Goal: Obtain resource: Download file/media

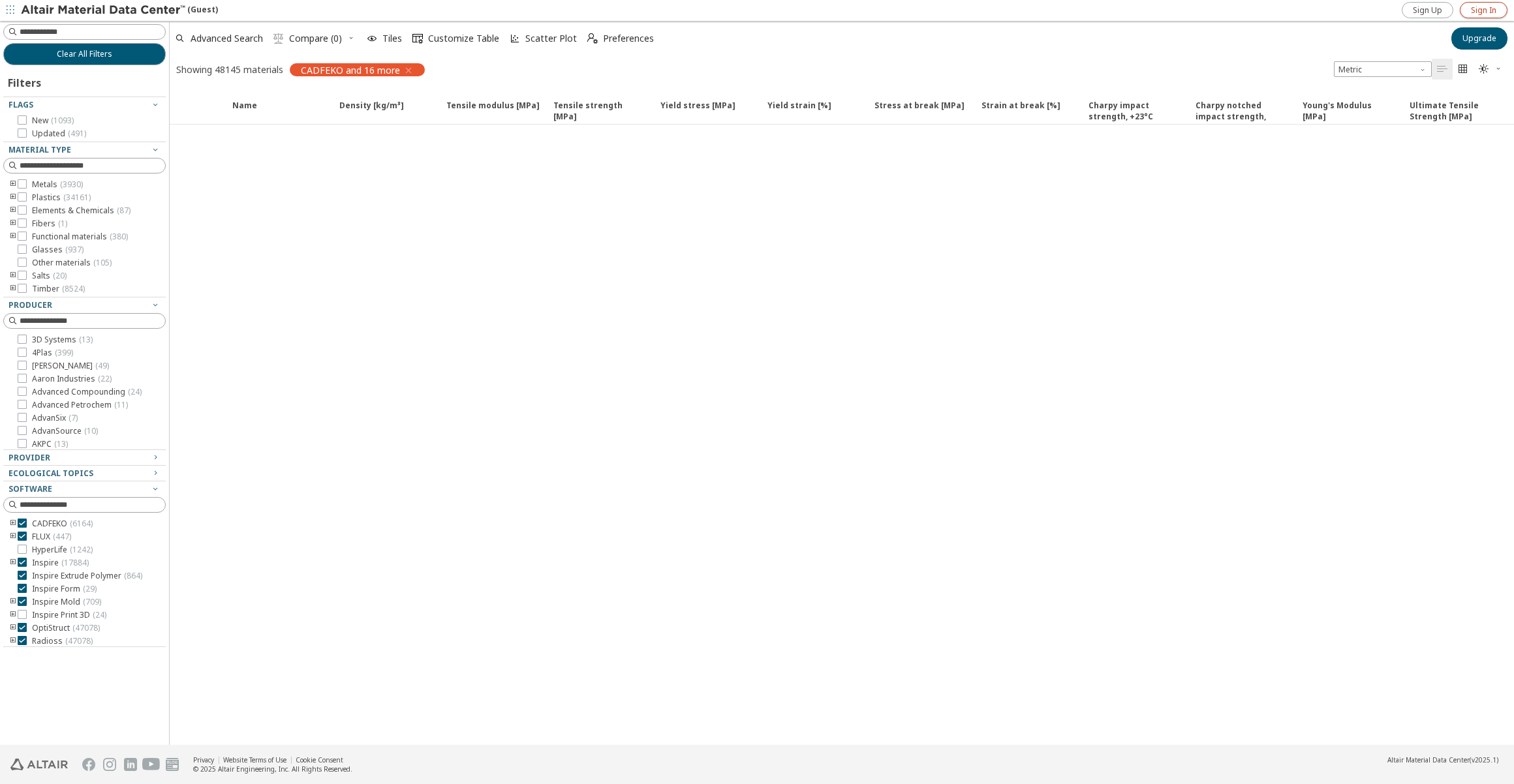
click at [1469, 13] on link "Sign In" at bounding box center [1483, 10] width 47 height 17
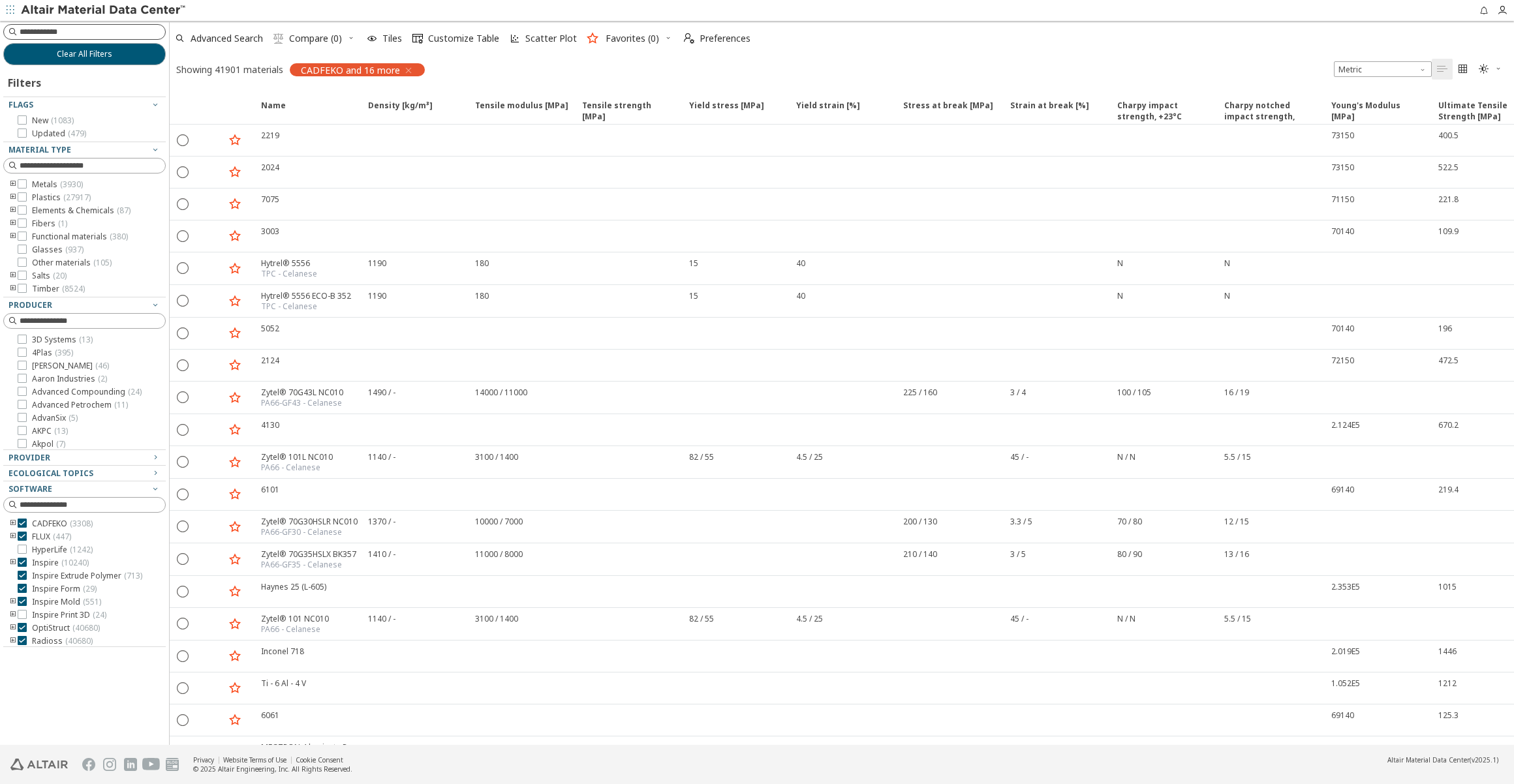
click at [57, 33] on input at bounding box center [92, 32] width 145 height 13
type input "**********"
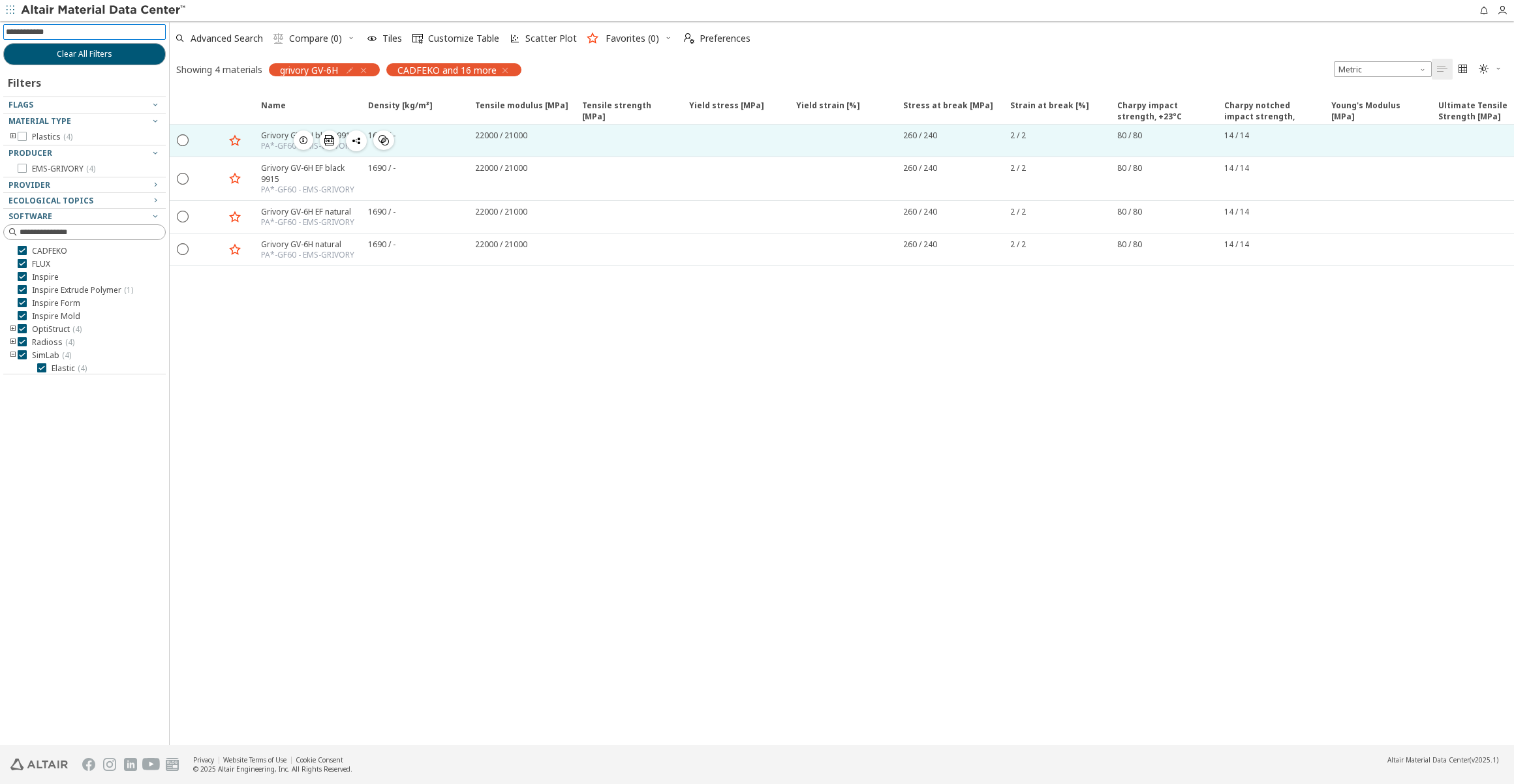
click at [268, 141] on div "PA*-GF60 - EMS-GRIVORY" at bounding box center [307, 146] width 94 height 11
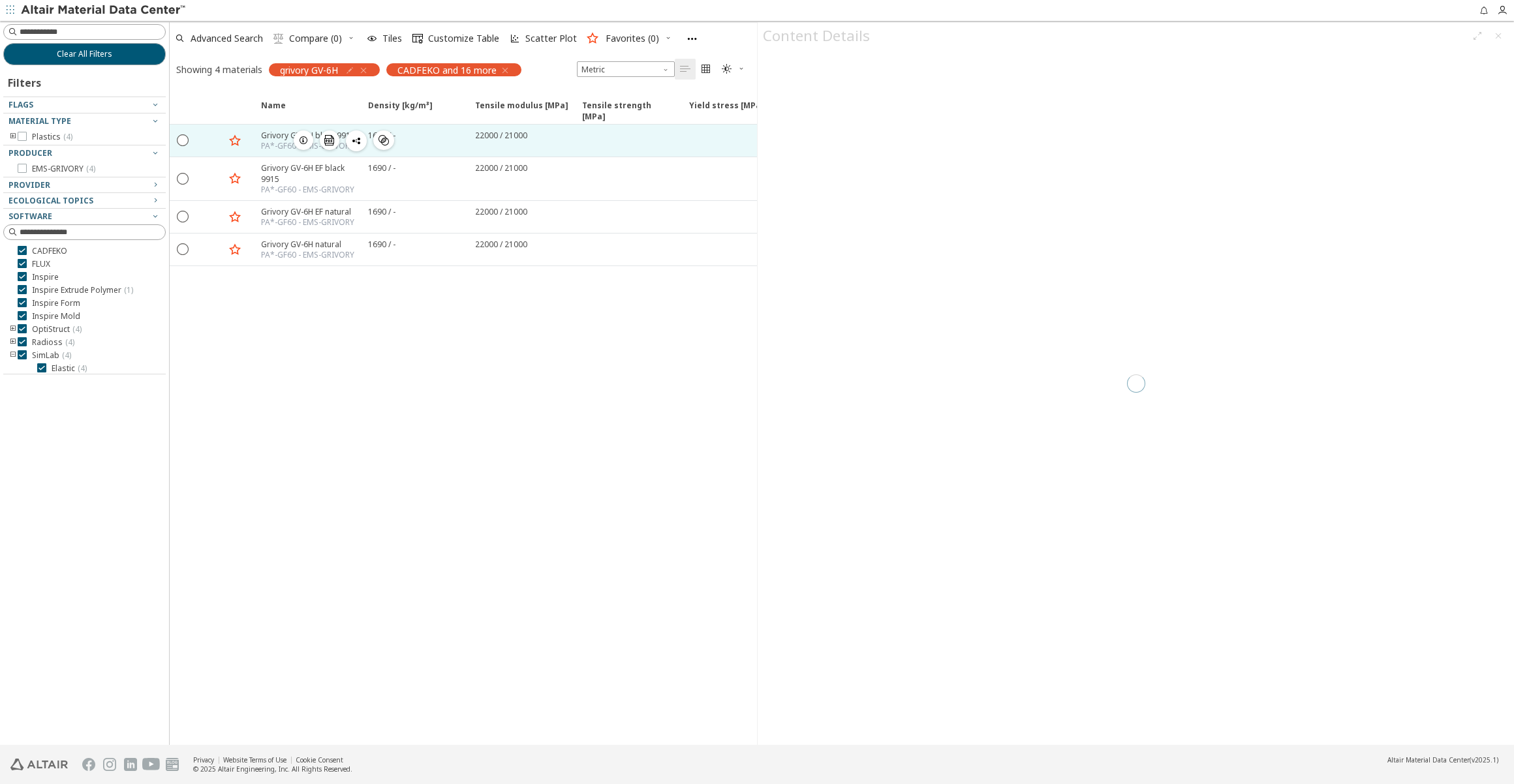
click at [268, 141] on div "PA*-GF60 - EMS-GRIVORY" at bounding box center [307, 146] width 94 height 11
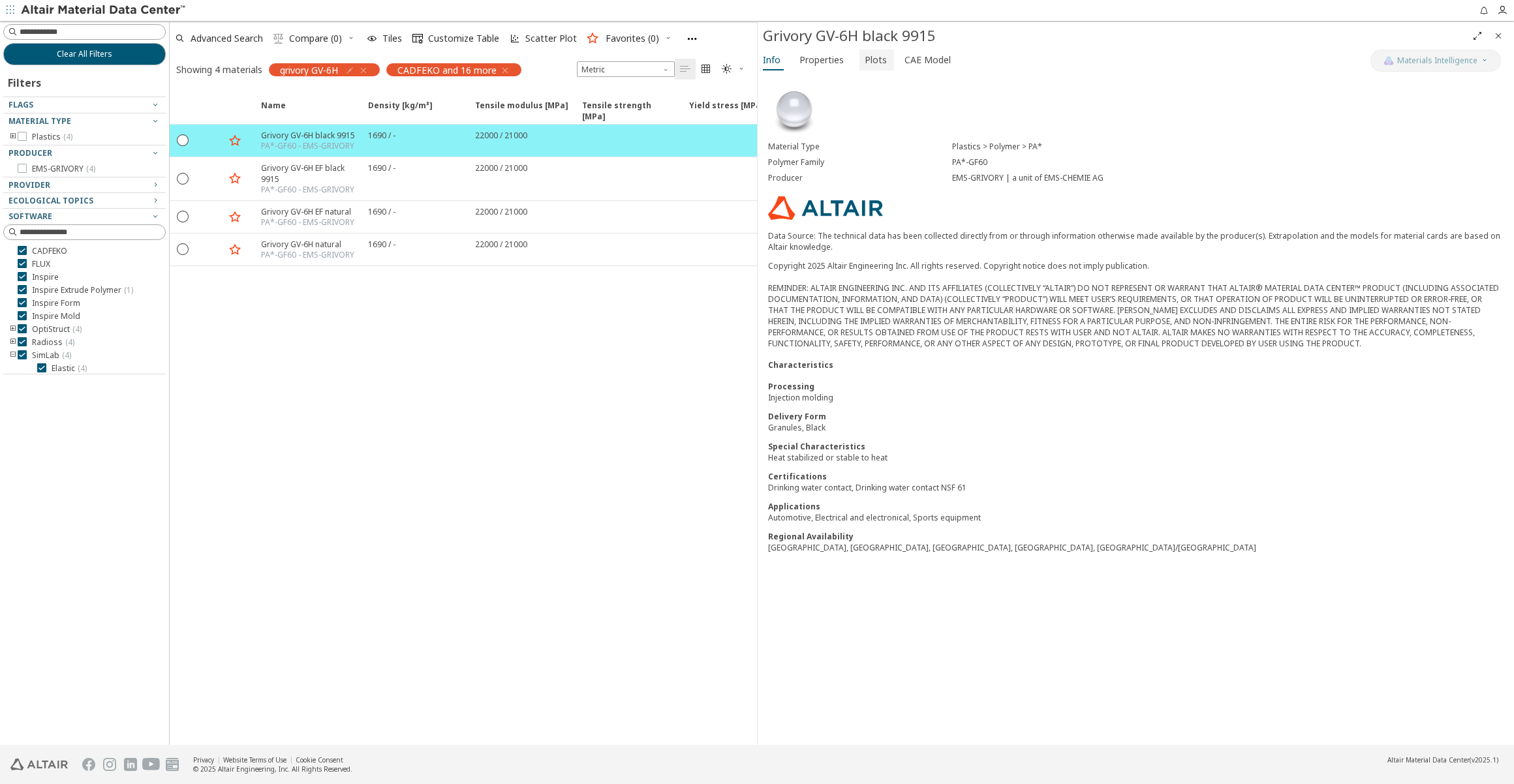
click at [871, 62] on span "Plots" at bounding box center [876, 60] width 22 height 21
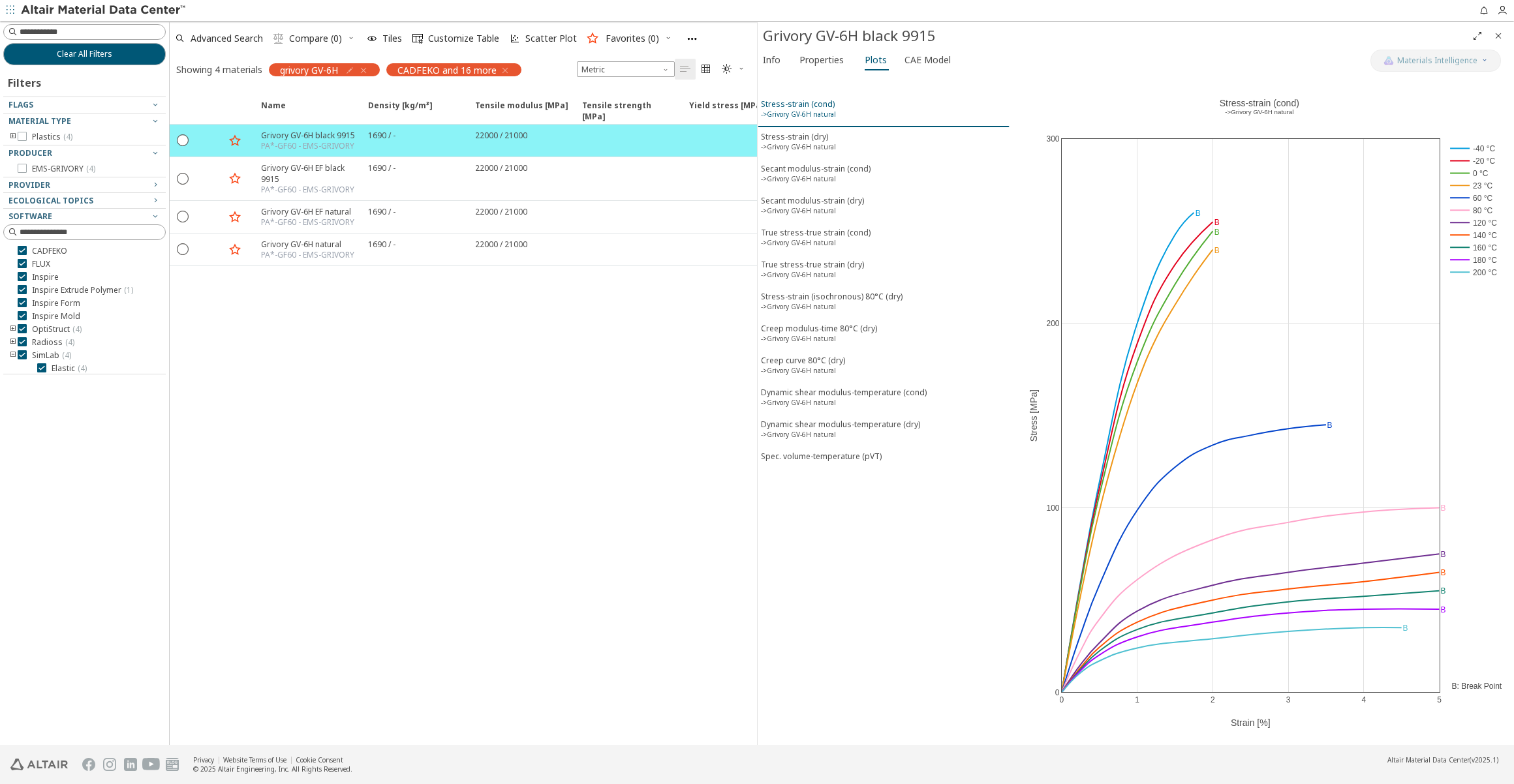
click at [808, 104] on div "Stress-strain (cond) ->Grivory GV-6H natural" at bounding box center [799, 110] width 75 height 24
click at [811, 134] on div "Stress-strain (dry) ->Grivory GV-6H natural" at bounding box center [799, 143] width 75 height 24
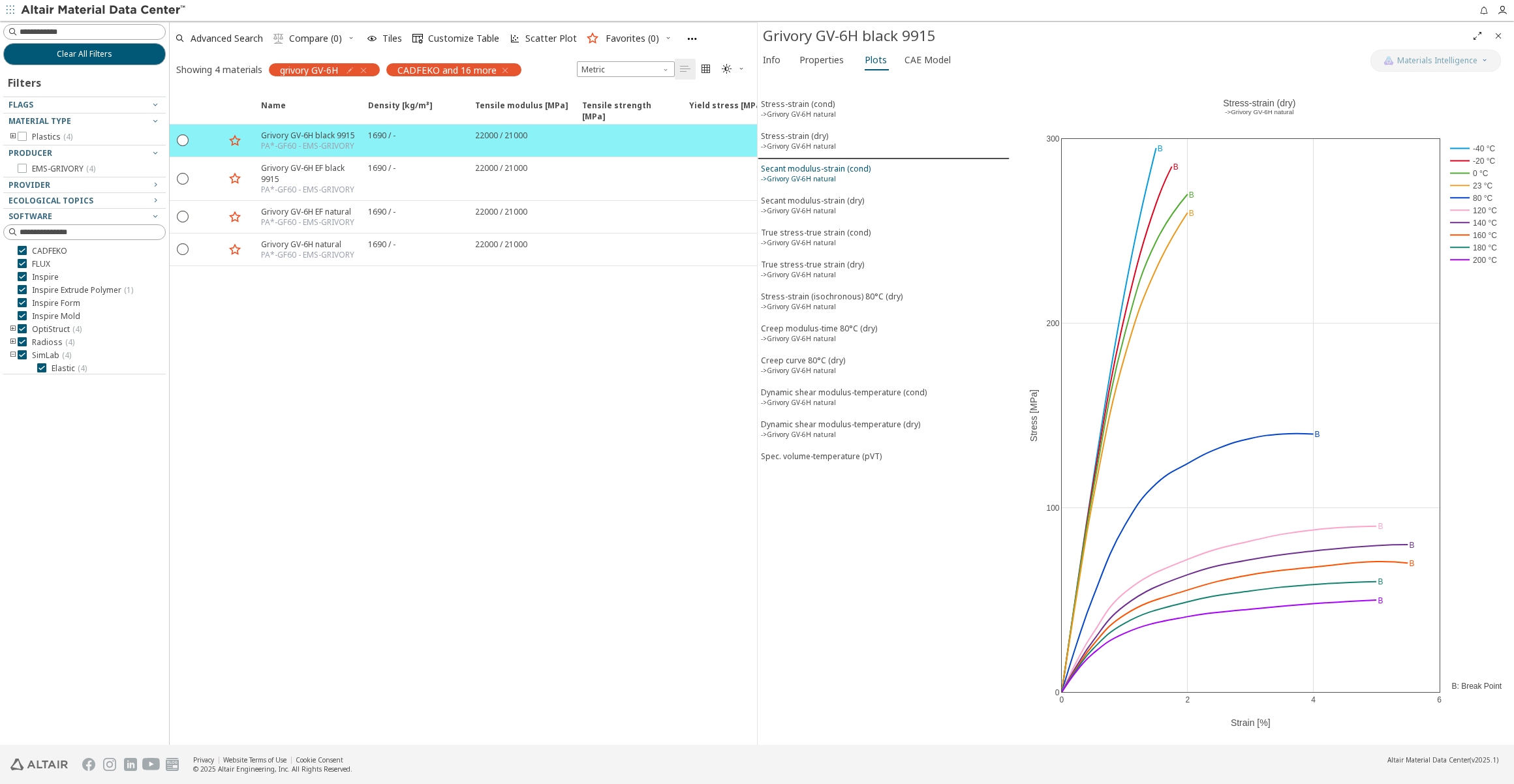
click at [840, 169] on div "Secant modulus-strain (cond) ->Grivory GV-6H natural" at bounding box center [816, 174] width 110 height 24
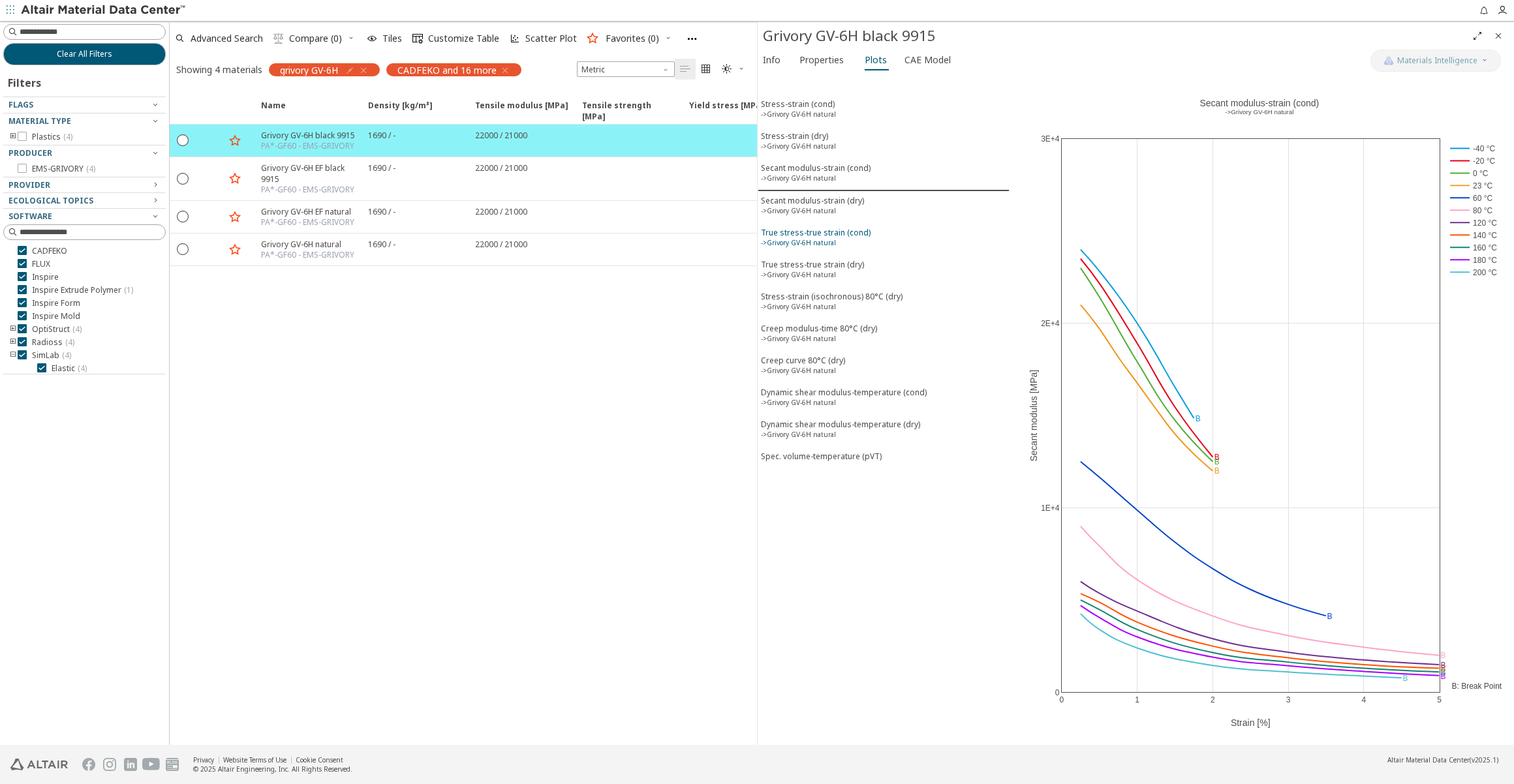
click at [843, 233] on div "True stress-true strain (cond) ->Grivory GV-6H natural" at bounding box center [816, 238] width 110 height 24
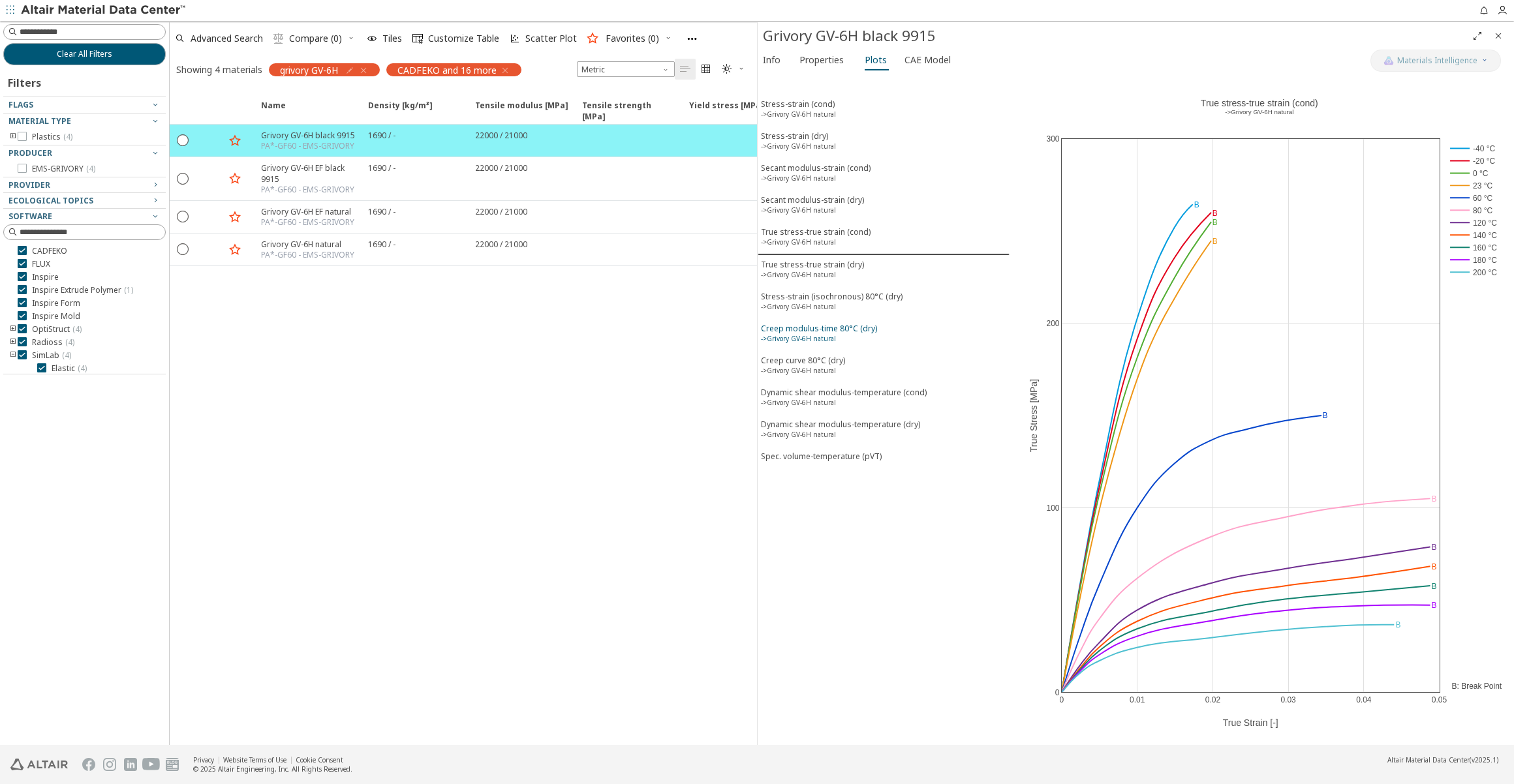
click at [853, 326] on div "Creep modulus-time 80°C (dry) ->Grivory GV-6H natural" at bounding box center [819, 335] width 116 height 24
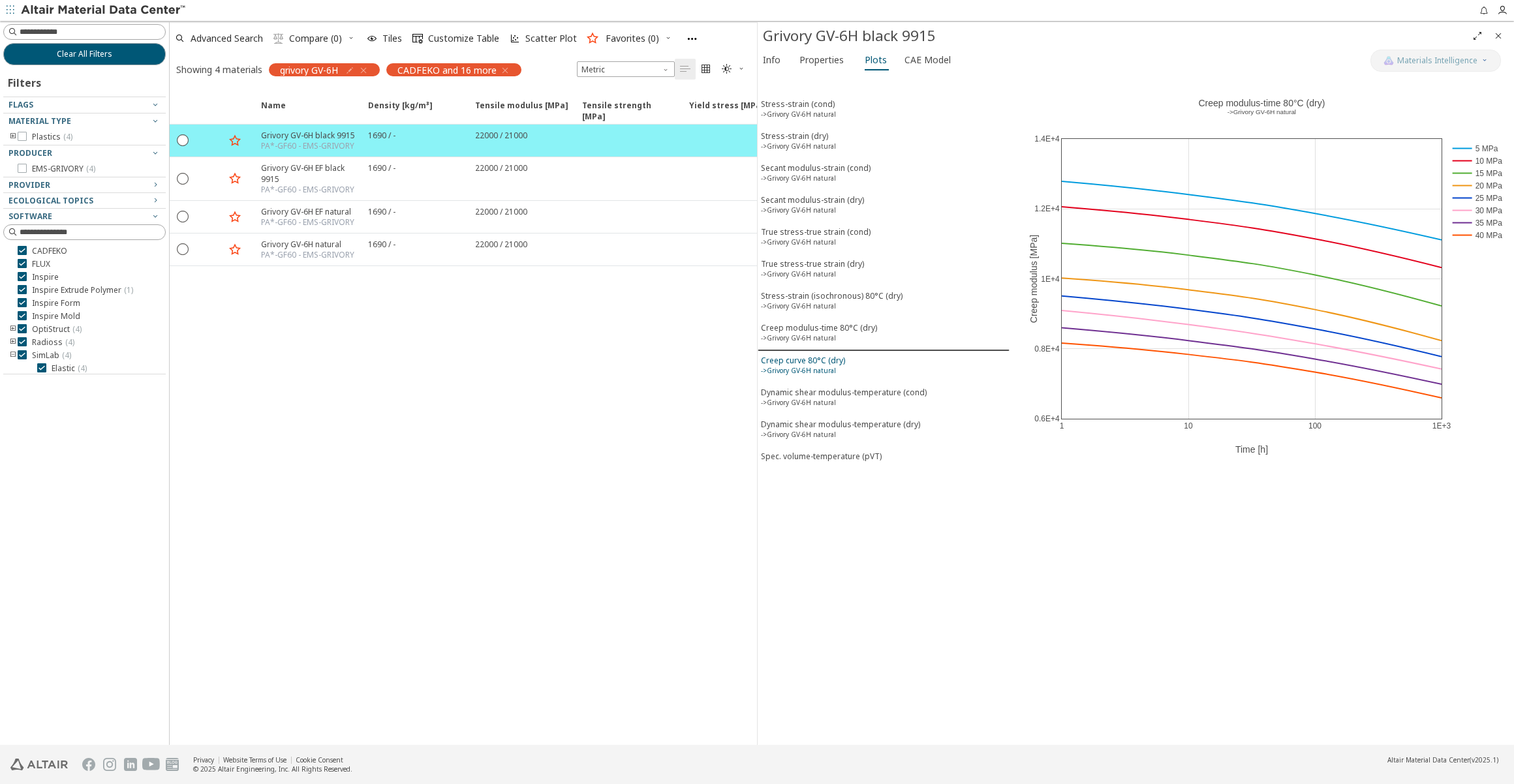
click at [845, 355] on span "Creep curve 80°C (dry) ->Grivory GV-6H natural" at bounding box center [883, 366] width 245 height 24
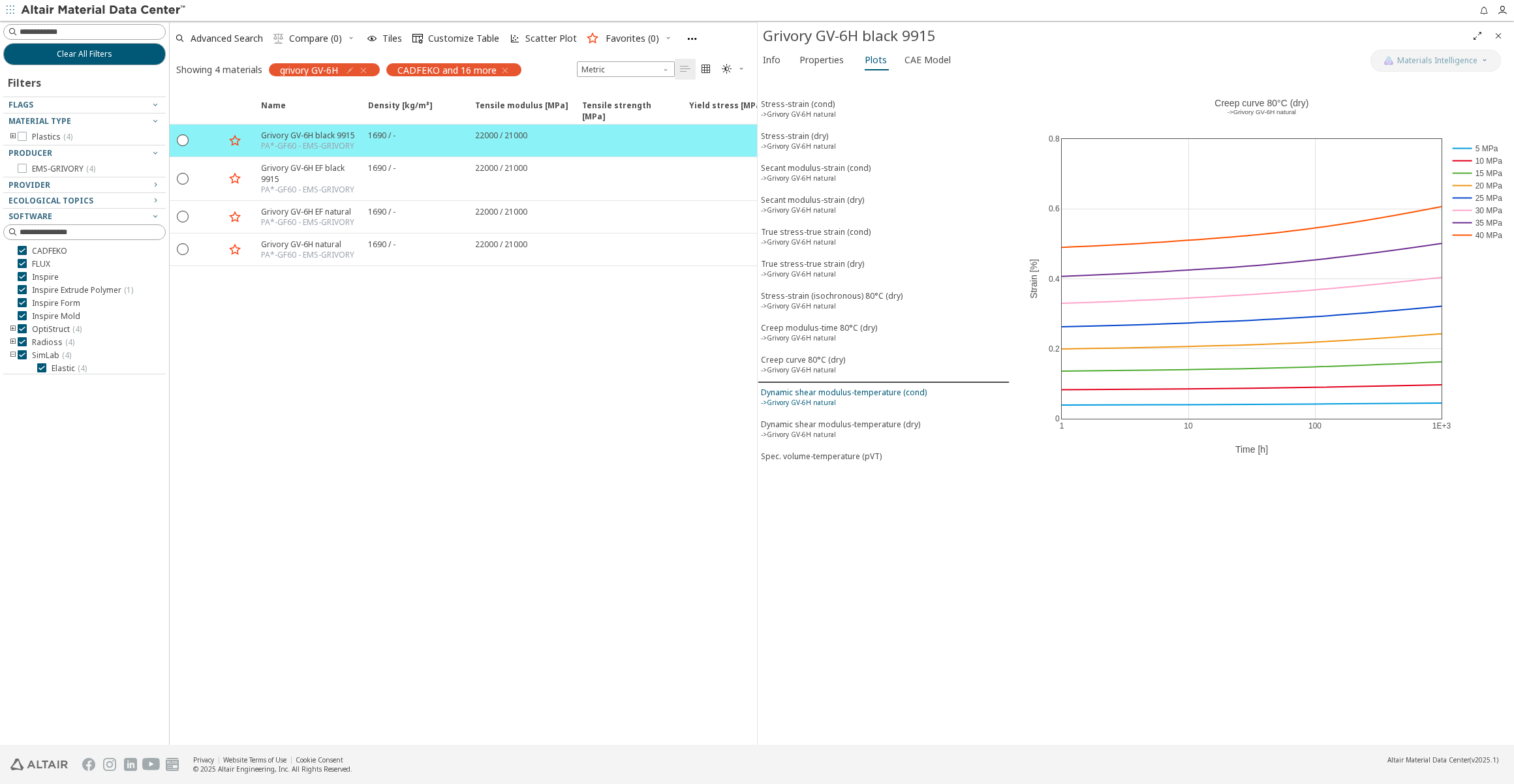
click at [871, 387] on div "Dynamic shear modulus-temperature (cond) ->Grivory GV-6H natural" at bounding box center [843, 399] width 165 height 24
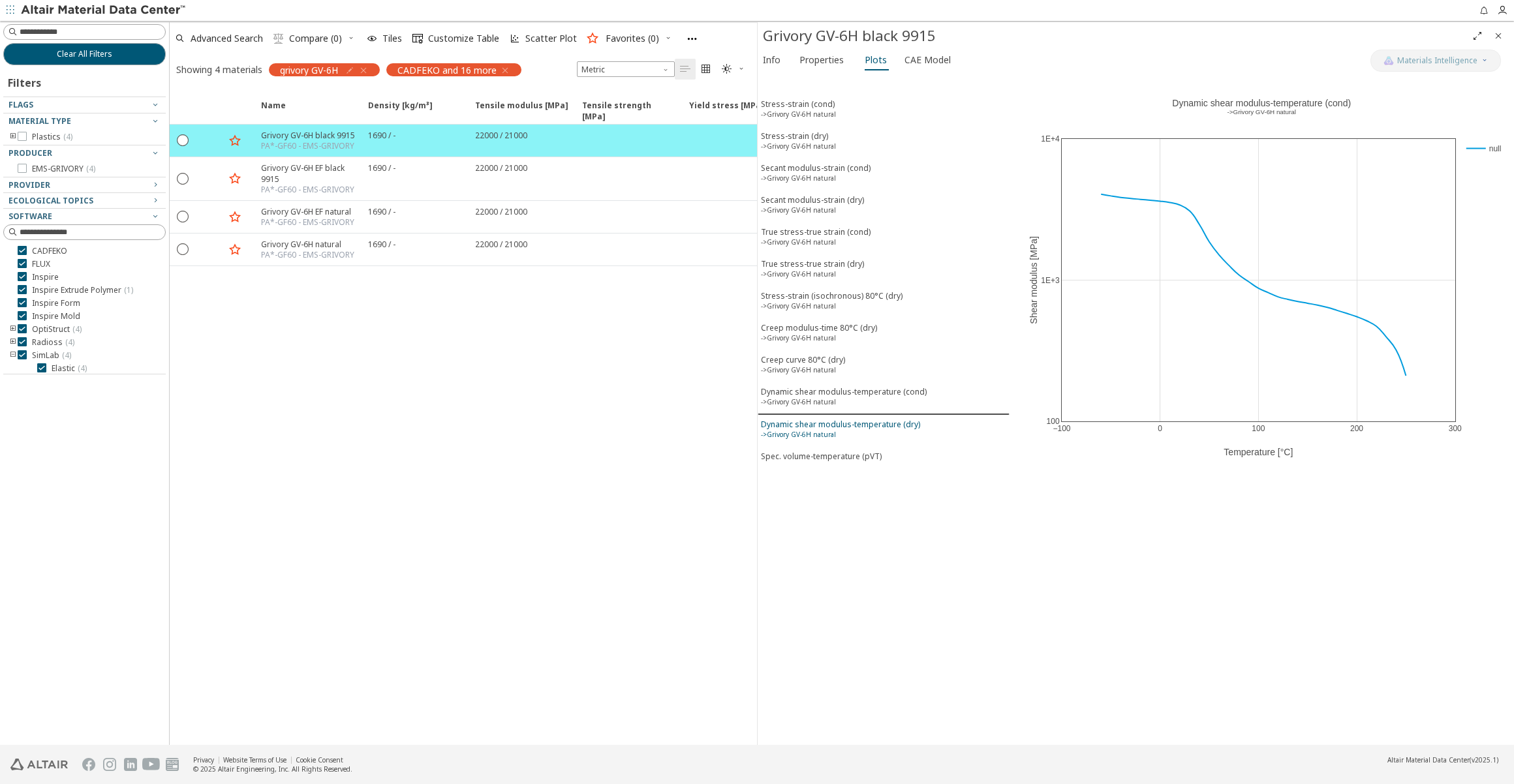
click at [871, 419] on div "Dynamic shear modulus-temperature (dry) ->Grivory GV-6H natural" at bounding box center [841, 430] width 160 height 24
click at [868, 451] on div "Spec. volume-temperature (pVT)" at bounding box center [821, 456] width 120 height 11
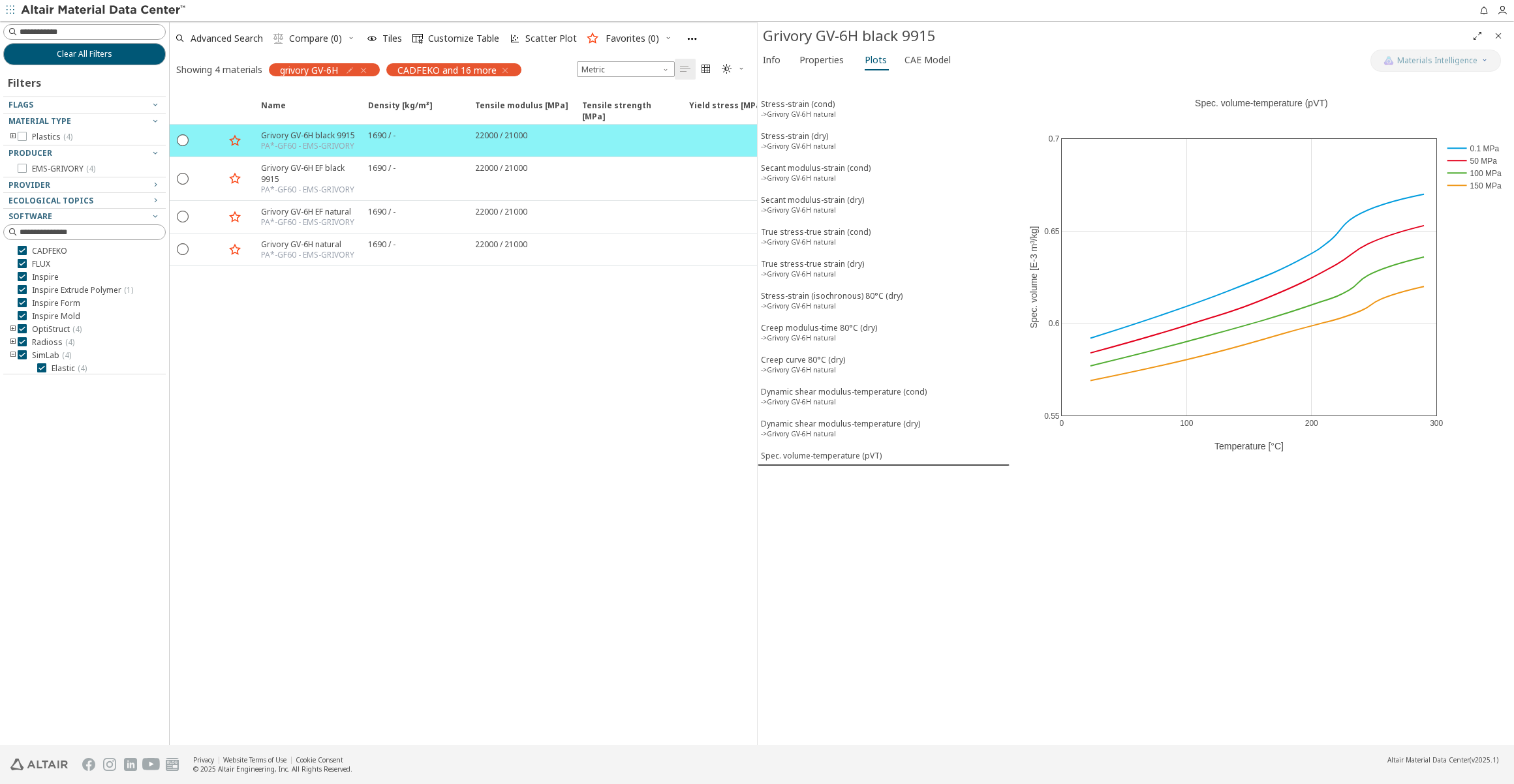
click at [286, 573] on div "Name Density [kg/m³] Density [kg/m³] ISO 1183 Tensile modulus [MPa] Tensile mod…" at bounding box center [463, 417] width 587 height 655
click at [801, 105] on div "Stress-strain (cond) ->Grivory GV-6H natural" at bounding box center [799, 110] width 75 height 24
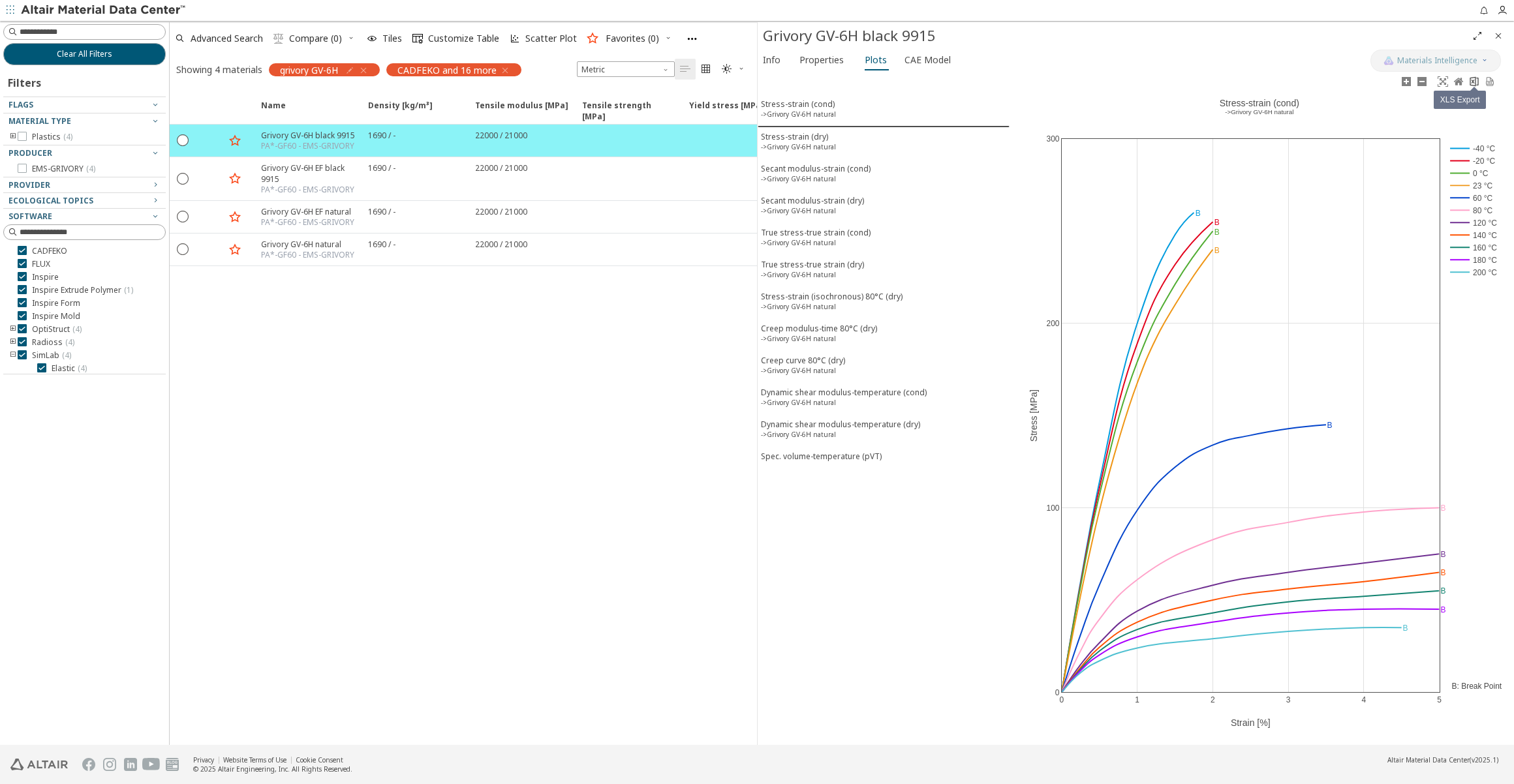
click at [1475, 81] on icon at bounding box center [1474, 81] width 8 height 10
click at [823, 138] on div "Stress-strain (dry) ->Grivory GV-6H natural" at bounding box center [799, 143] width 75 height 24
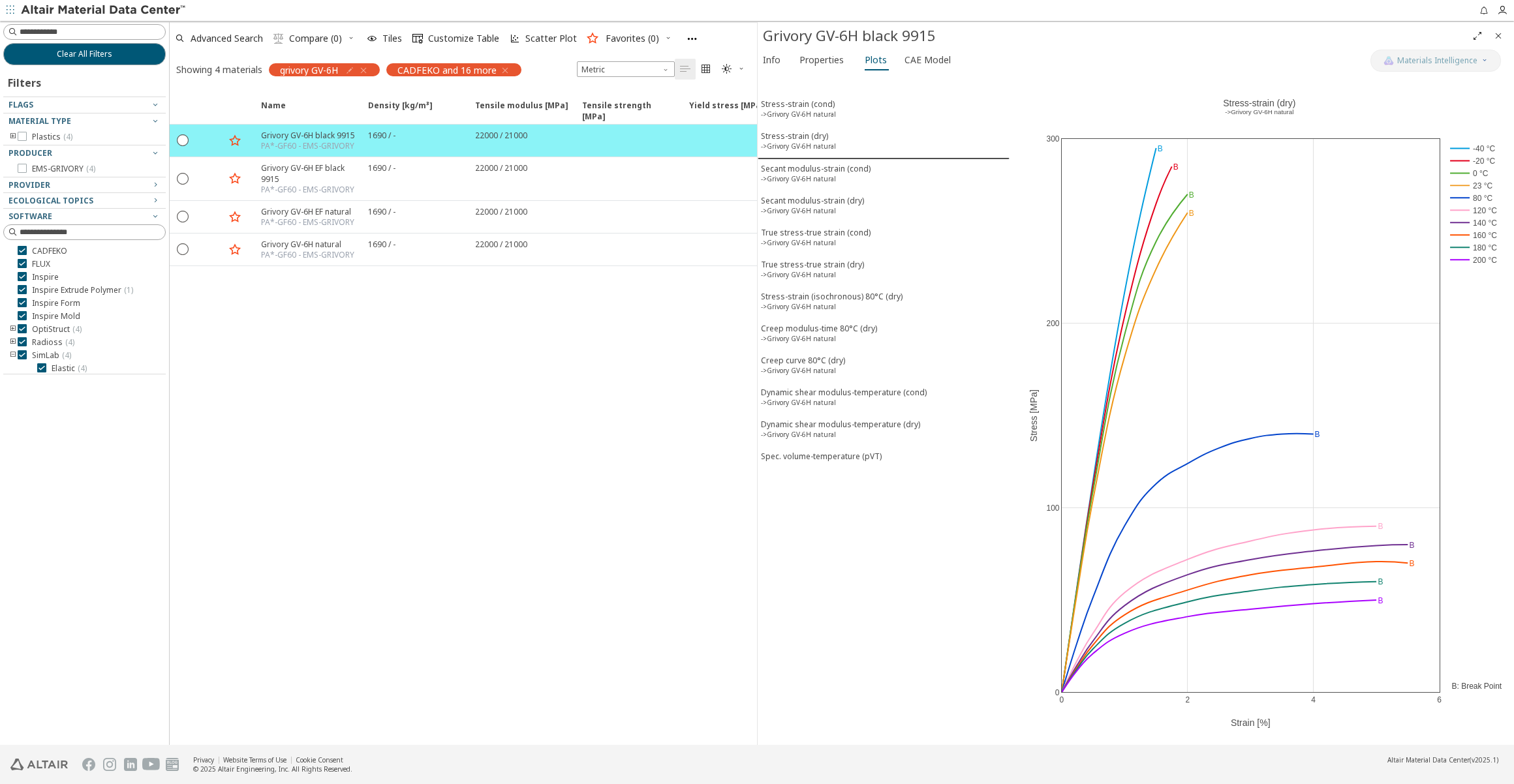
click at [1479, 82] on icon at bounding box center [1474, 81] width 11 height 11
drag, startPoint x: 847, startPoint y: 167, endPoint x: 873, endPoint y: 165, distance: 26.1
click at [847, 167] on div "Secant modulus-strain (cond) ->Grivory GV-6H natural" at bounding box center [816, 174] width 110 height 24
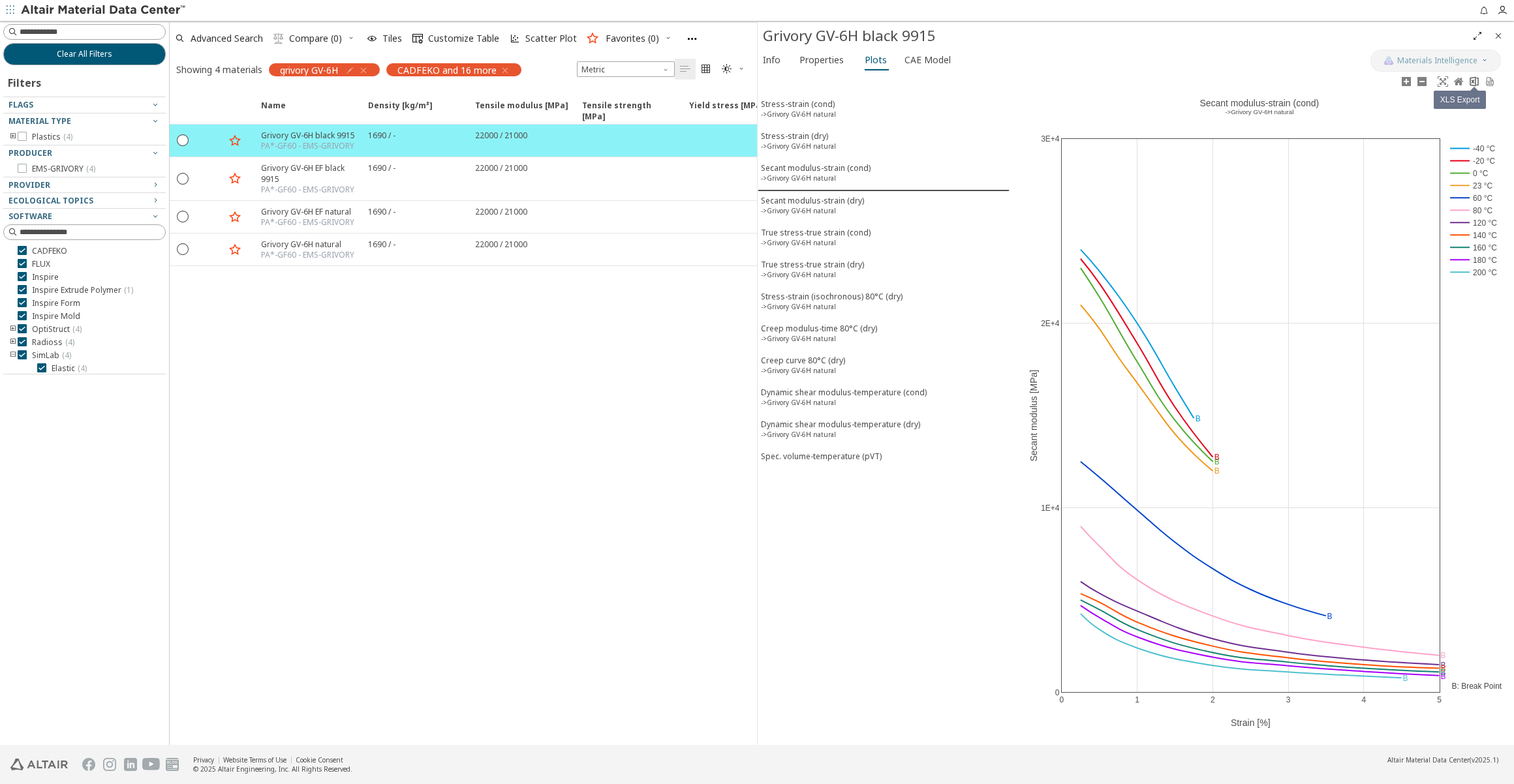
click at [1469, 81] on icon at bounding box center [1474, 81] width 11 height 11
drag, startPoint x: 826, startPoint y: 196, endPoint x: 849, endPoint y: 196, distance: 23.0
click at [826, 196] on div "Secant modulus-strain (dry) ->Grivory GV-6H natural" at bounding box center [813, 207] width 103 height 24
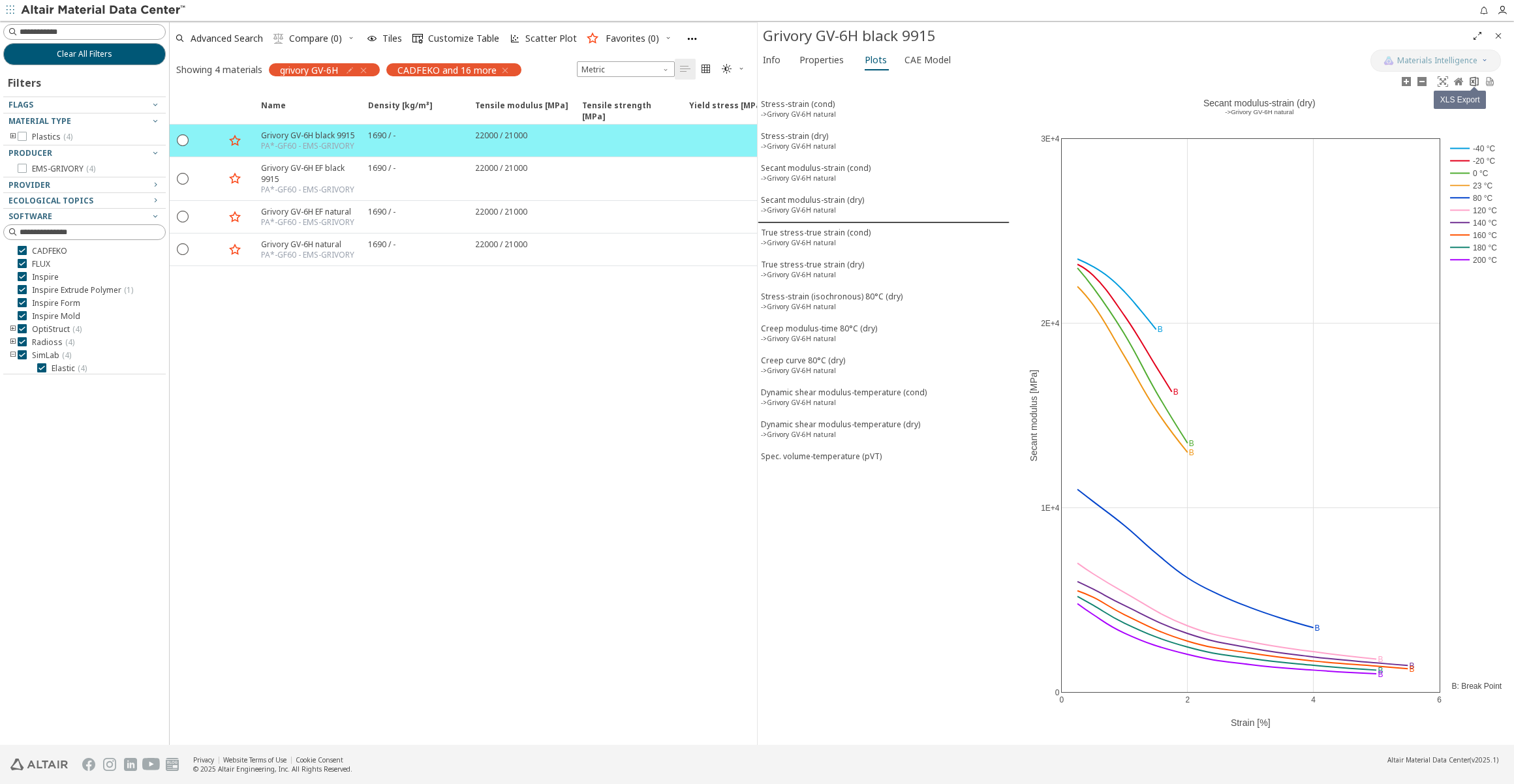
click at [1477, 81] on icon at bounding box center [1474, 81] width 11 height 11
click at [780, 229] on div "True stress-true strain (cond) ->Grivory GV-6H natural" at bounding box center [816, 238] width 110 height 24
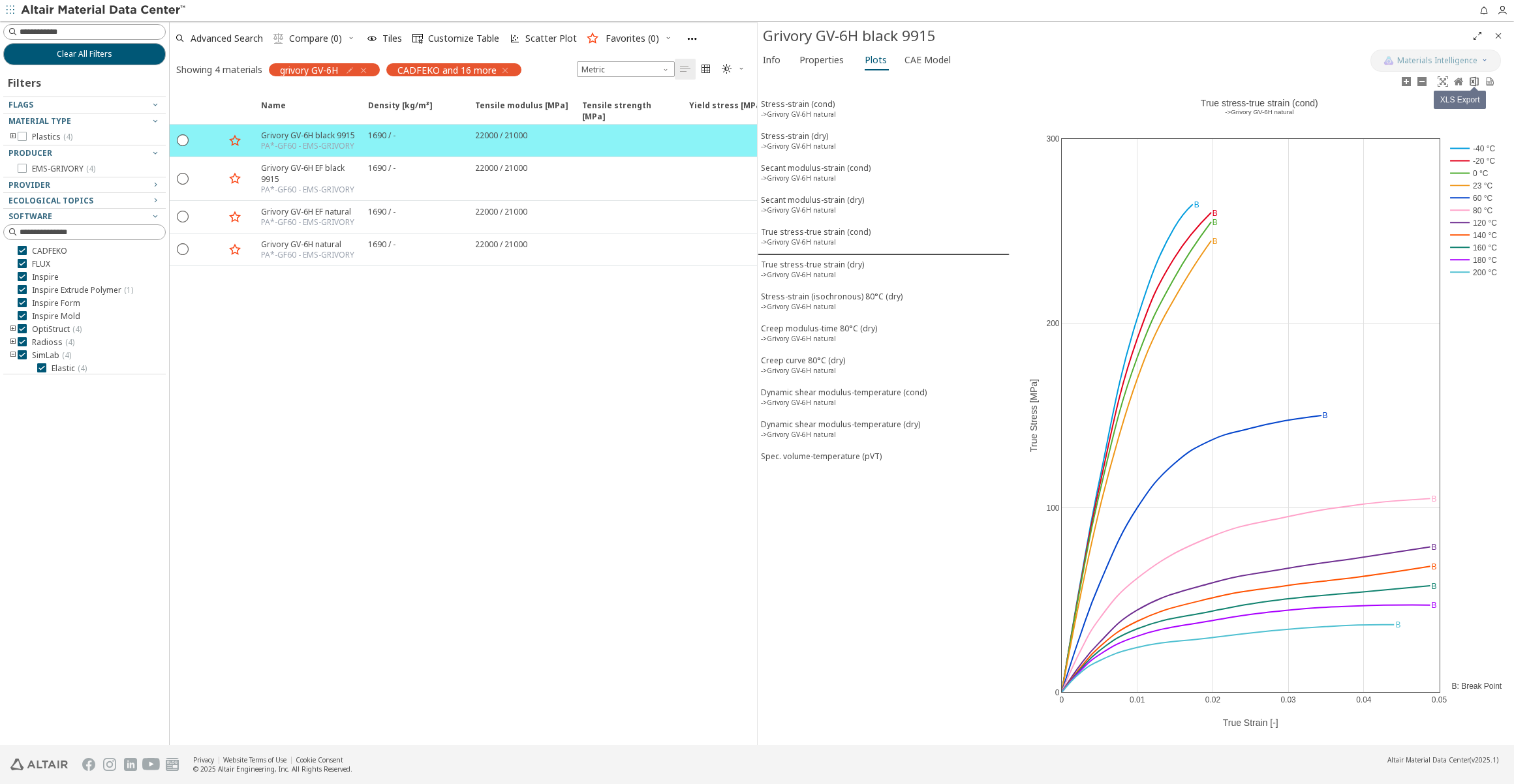
click at [1475, 78] on icon at bounding box center [1474, 81] width 11 height 11
click at [798, 259] on div "True stress-true strain (dry) ->Grivory GV-6H natural" at bounding box center [813, 271] width 103 height 24
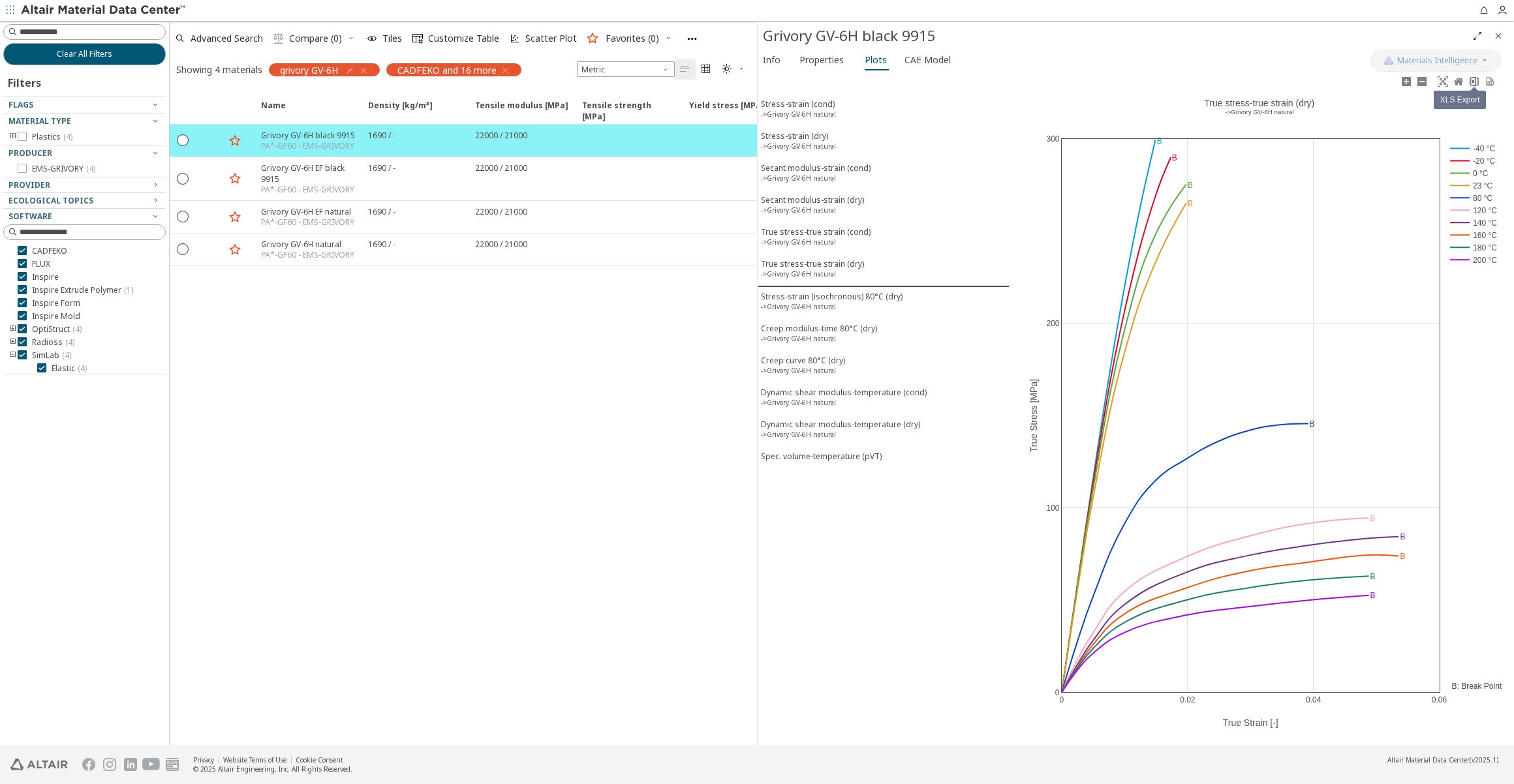
click at [1472, 83] on icon at bounding box center [1474, 81] width 11 height 11
click at [810, 387] on div "Dynamic shear modulus-temperature (cond) ->Grivory GV-6H natural" at bounding box center [843, 399] width 165 height 24
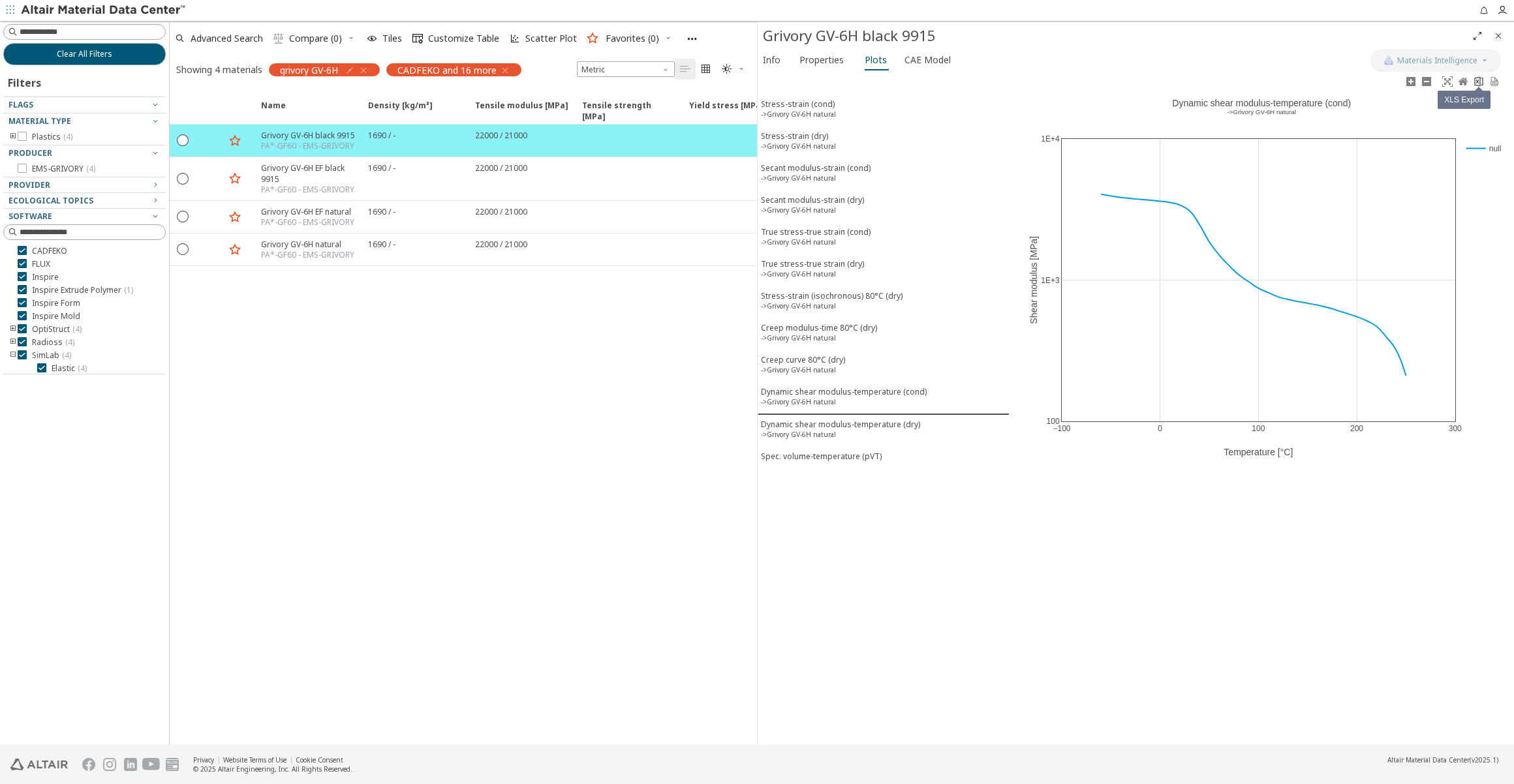
click at [1482, 83] on icon at bounding box center [1478, 81] width 11 height 11
click at [862, 419] on div "Dynamic shear modulus-temperature (dry) ->Grivory GV-6H natural" at bounding box center [841, 430] width 160 height 24
click at [1477, 82] on icon at bounding box center [1478, 81] width 8 height 10
click at [779, 61] on span "Info" at bounding box center [771, 60] width 17 height 21
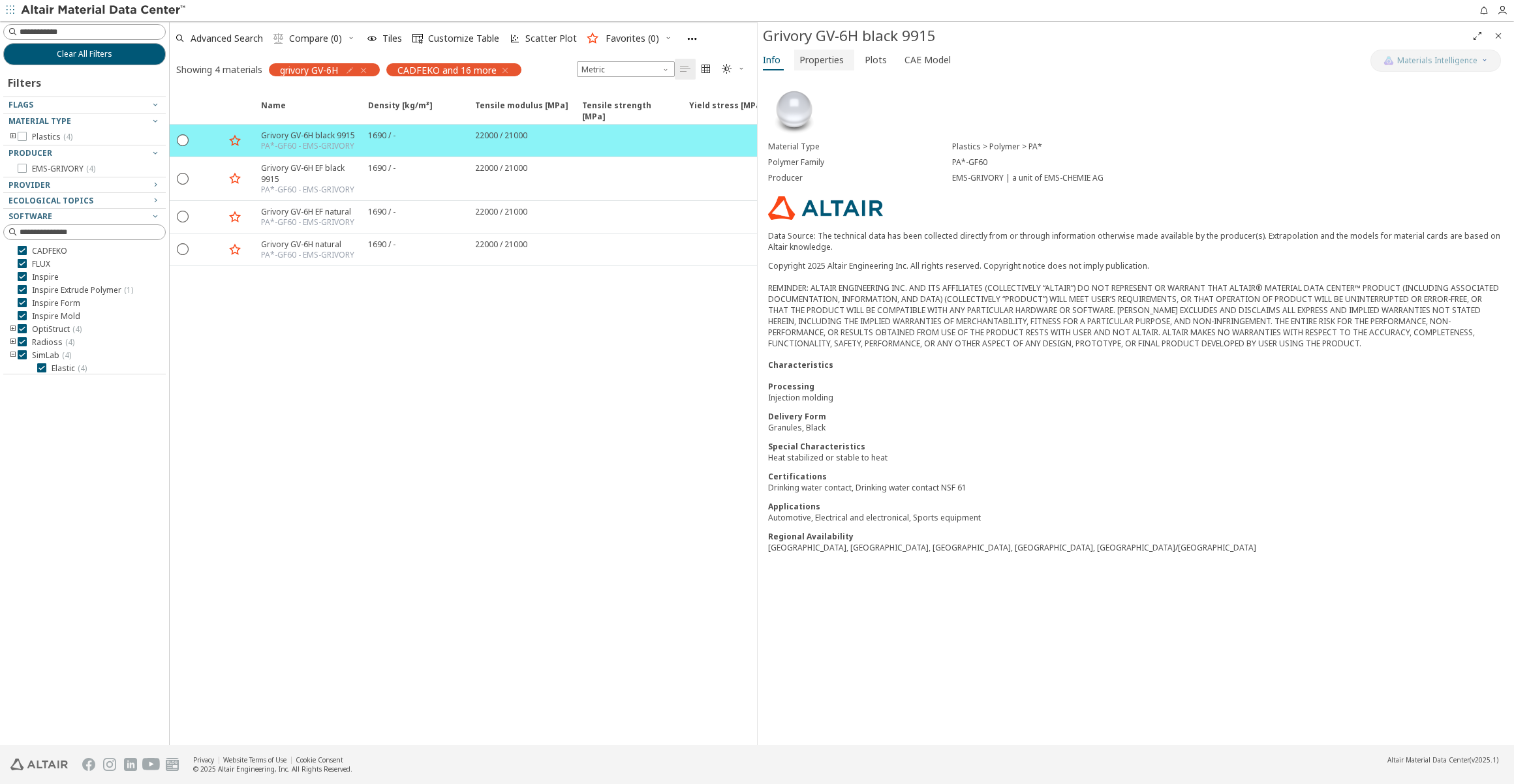
click at [823, 62] on span "Properties" at bounding box center [821, 60] width 44 height 21
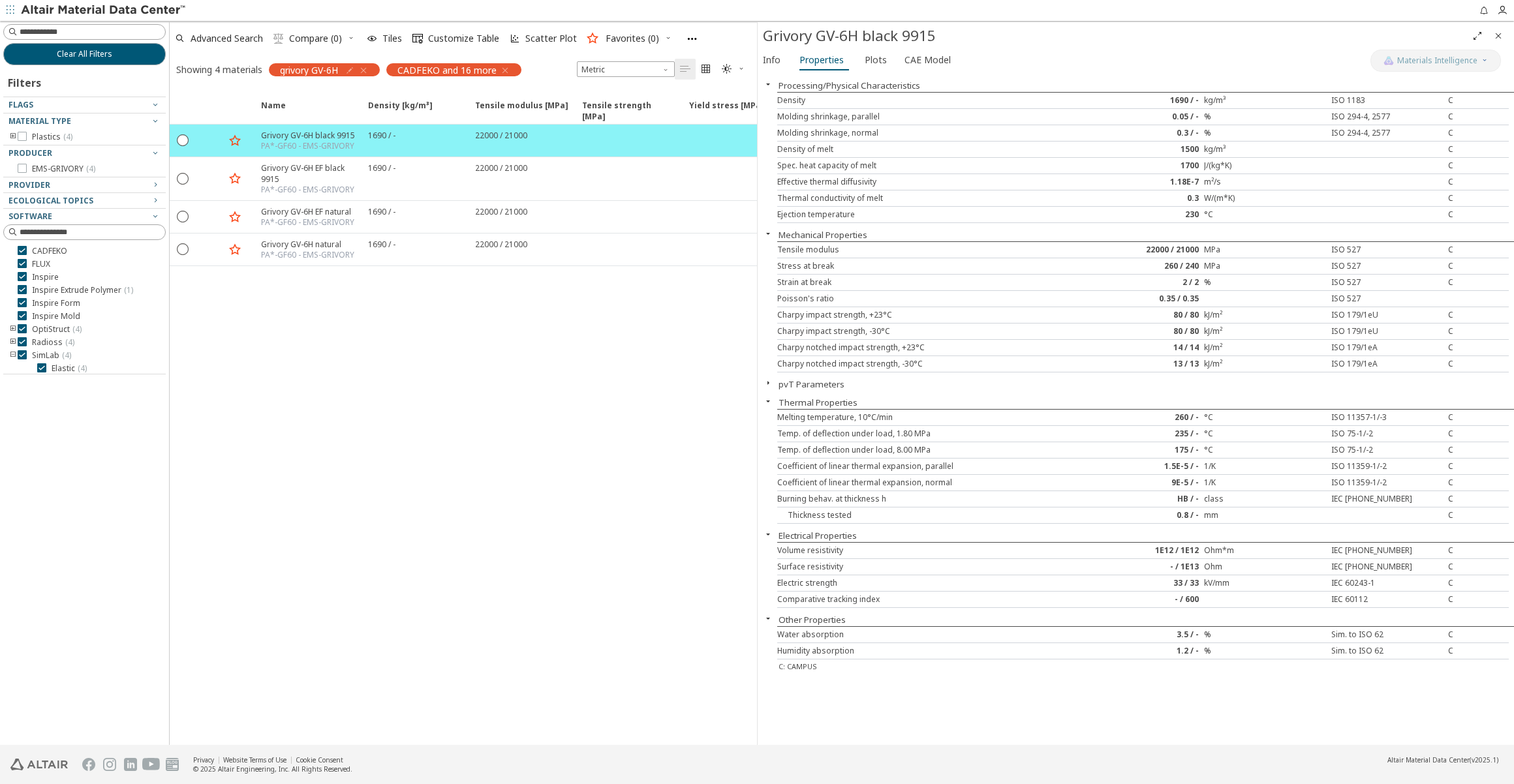
click at [1184, 61] on div "Info Properties Plots CAE Model" at bounding box center [1064, 61] width 612 height 24
click at [905, 59] on span "CAE Model" at bounding box center [928, 60] width 47 height 21
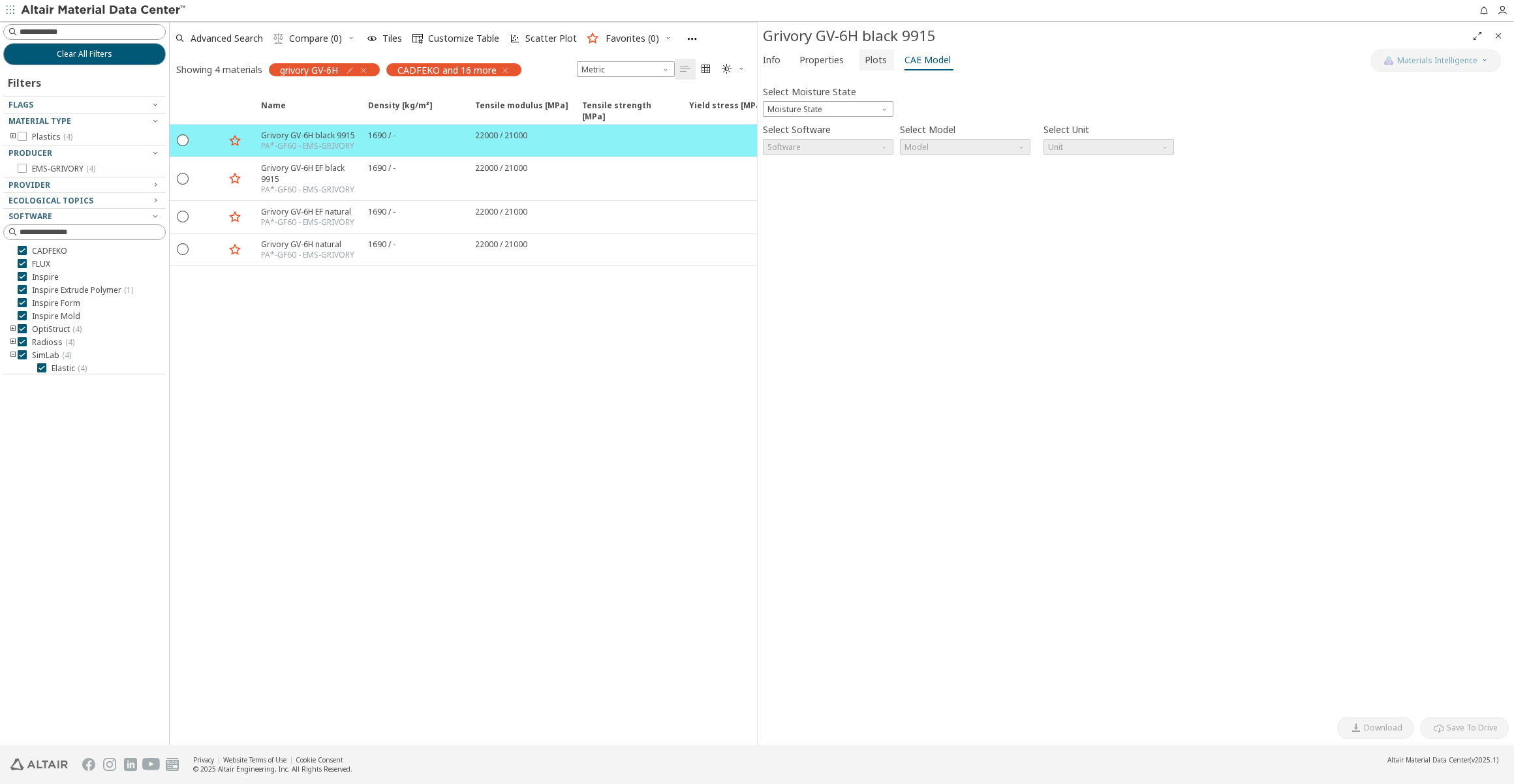
click at [877, 59] on span "Plots" at bounding box center [876, 60] width 22 height 21
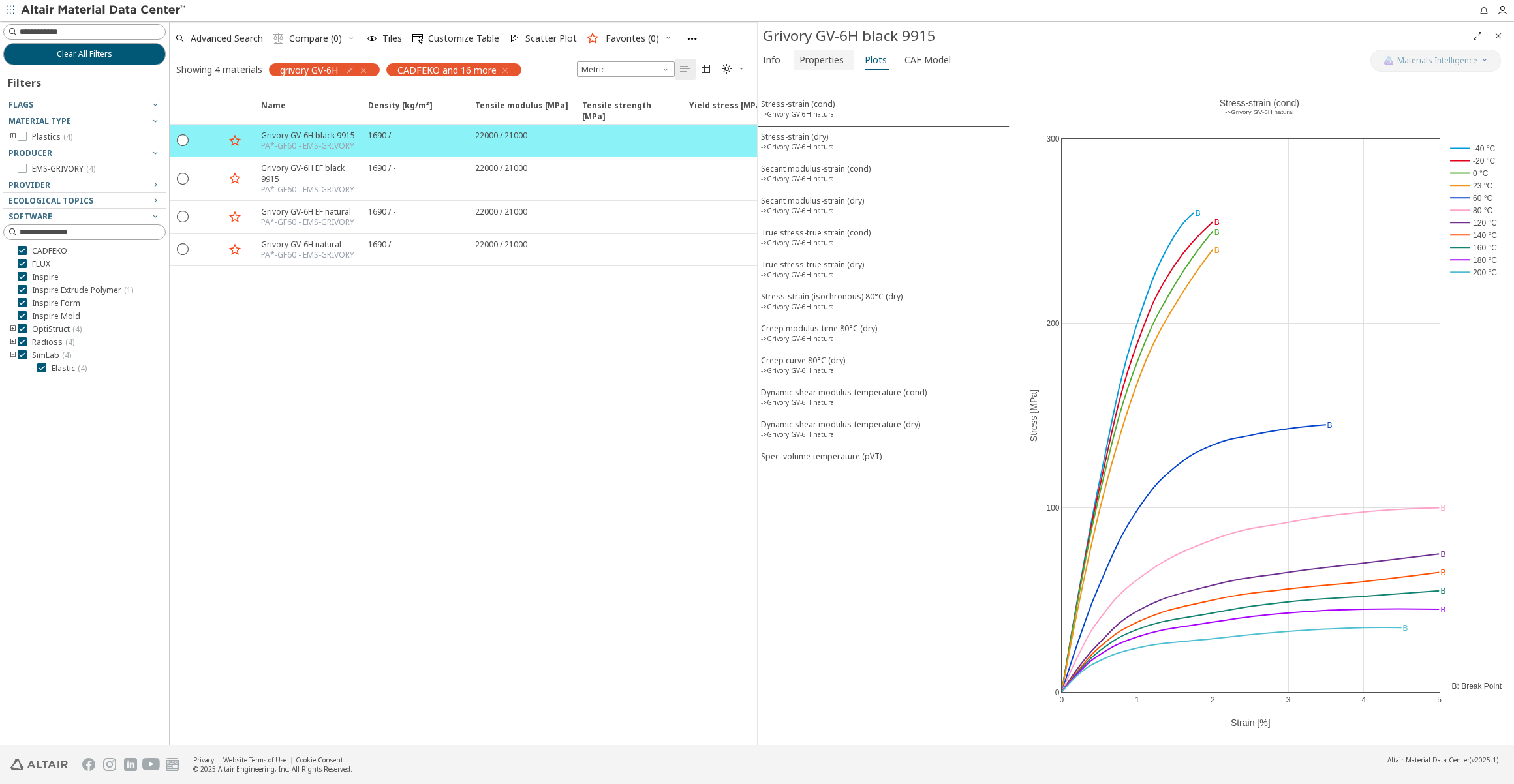
click at [834, 59] on span "Properties" at bounding box center [821, 60] width 44 height 21
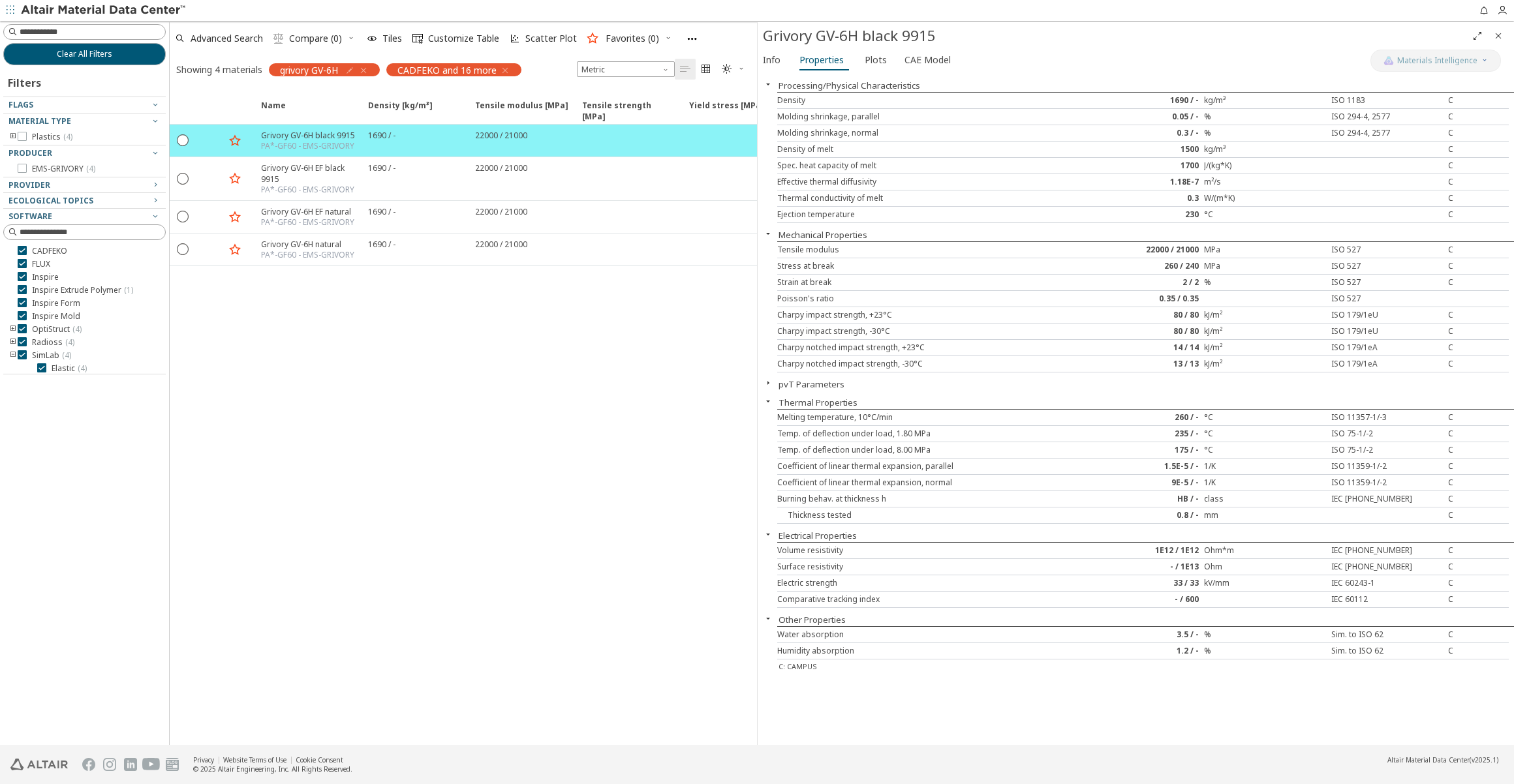
drag, startPoint x: 847, startPoint y: 130, endPoint x: 966, endPoint y: 81, distance: 128.7
click at [966, 81] on div "Processing/Physical Characteristics" at bounding box center [1136, 86] width 756 height 13
click at [777, 65] on span "Info" at bounding box center [771, 60] width 17 height 21
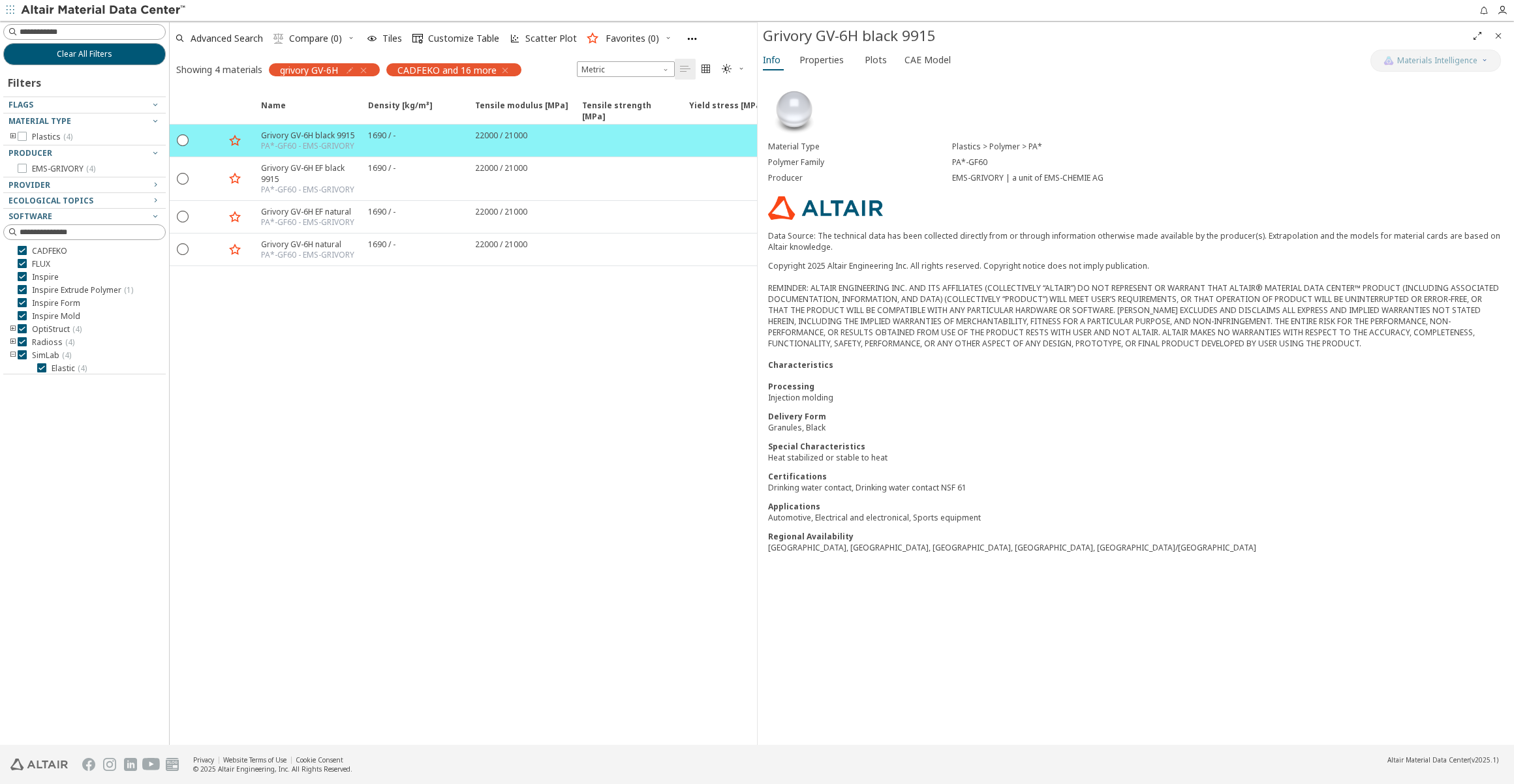
drag, startPoint x: 828, startPoint y: 53, endPoint x: 791, endPoint y: 96, distance: 56.7
click at [791, 96] on div "Info Properties Plots CAE Model Material Type Plastics > Polymer > PA* Polymer …" at bounding box center [1136, 397] width 756 height 695
click at [326, 140] on icon "" at bounding box center [329, 140] width 11 height 11
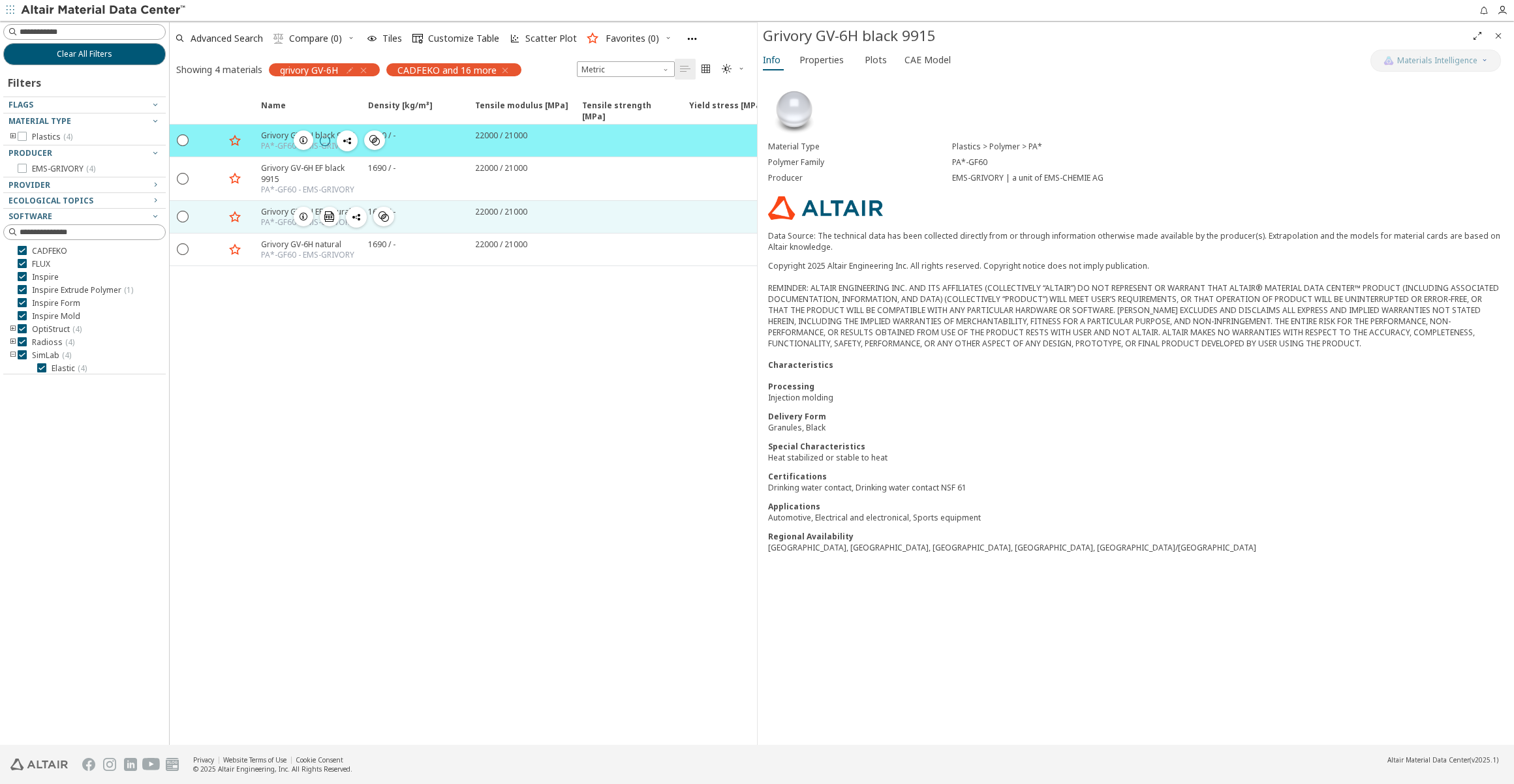
click at [327, 213] on icon "" at bounding box center [329, 216] width 11 height 11
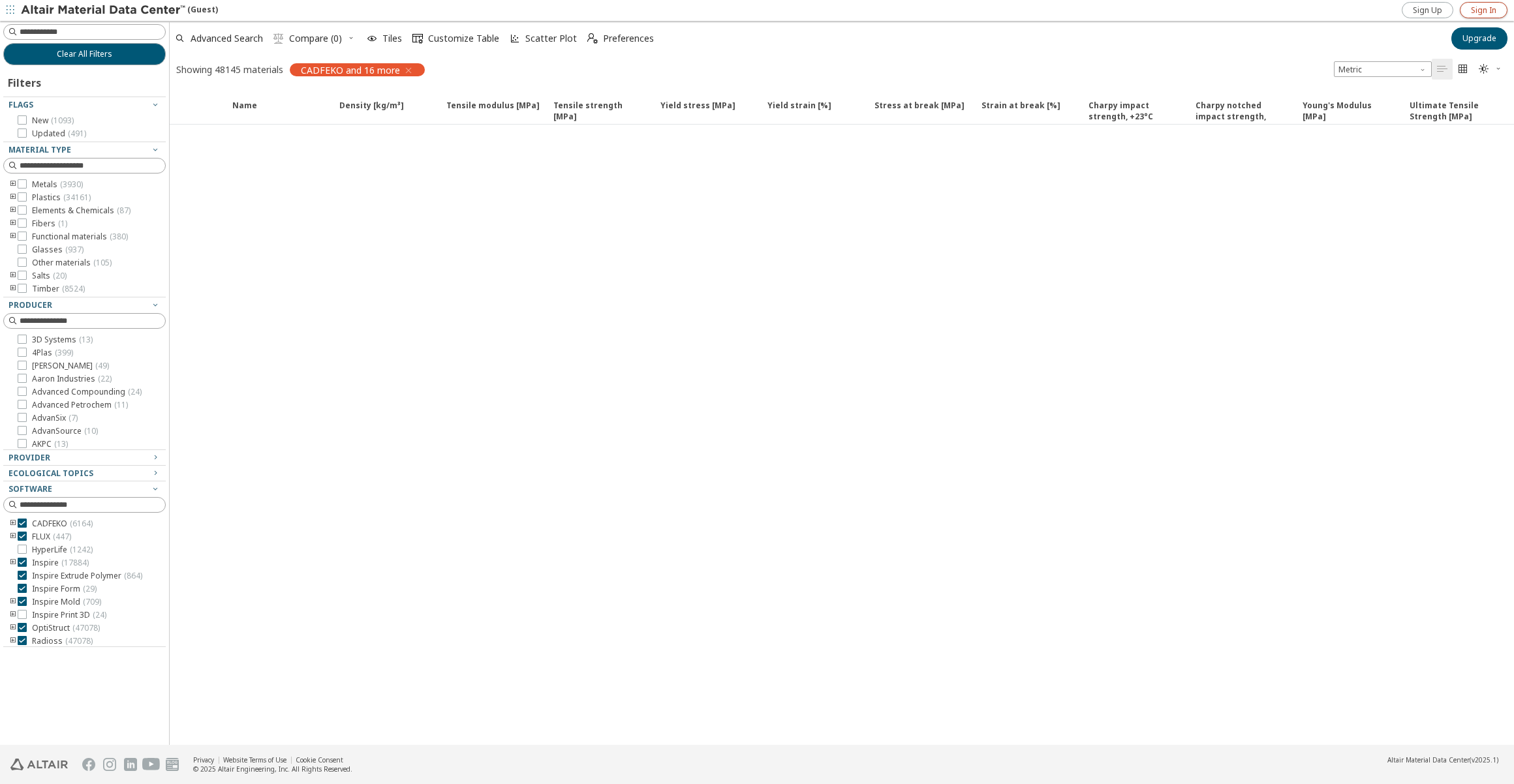
click at [1478, 17] on link "Sign In" at bounding box center [1483, 10] width 47 height 17
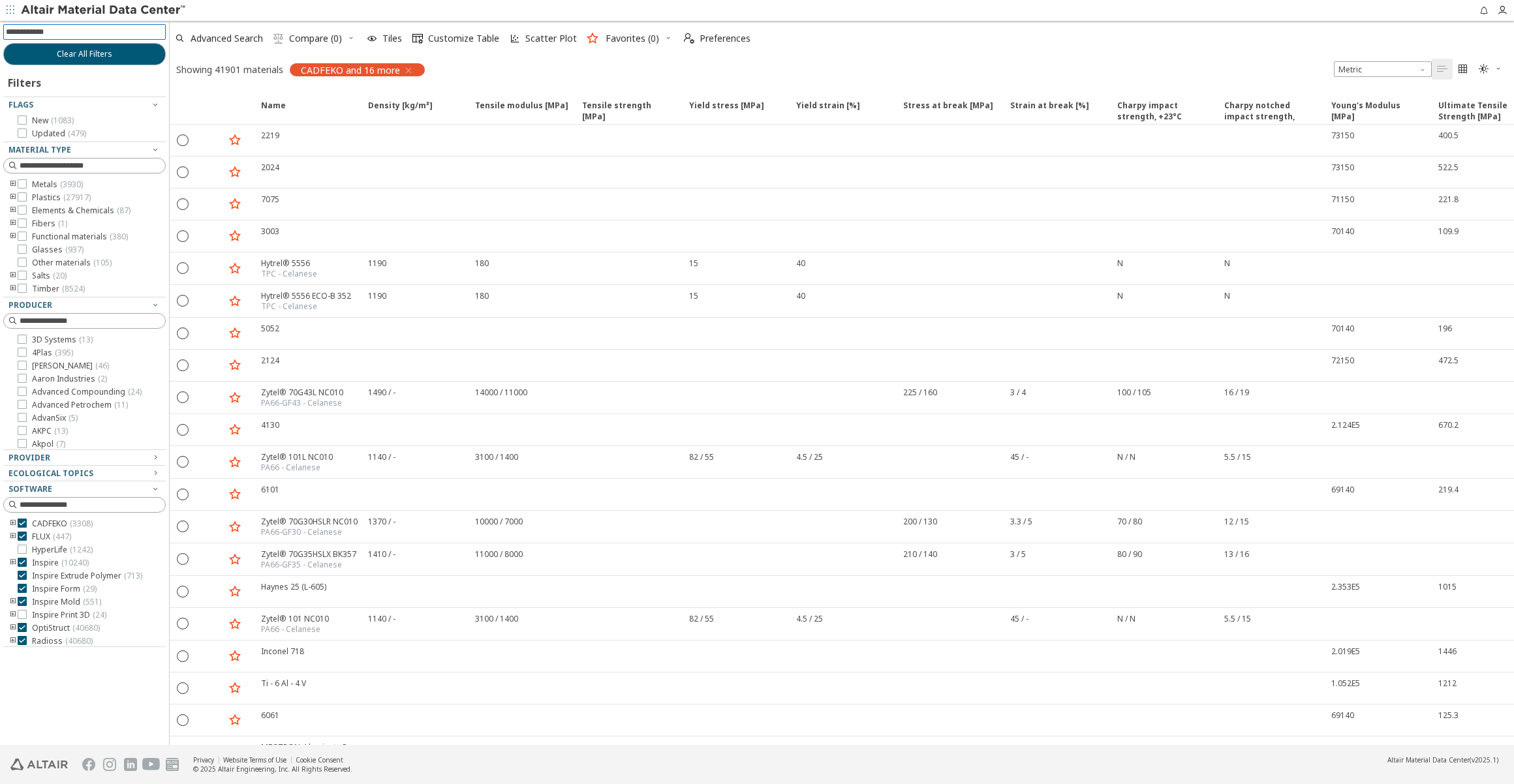
click at [84, 32] on input at bounding box center [86, 32] width 160 height 14
type input "******"
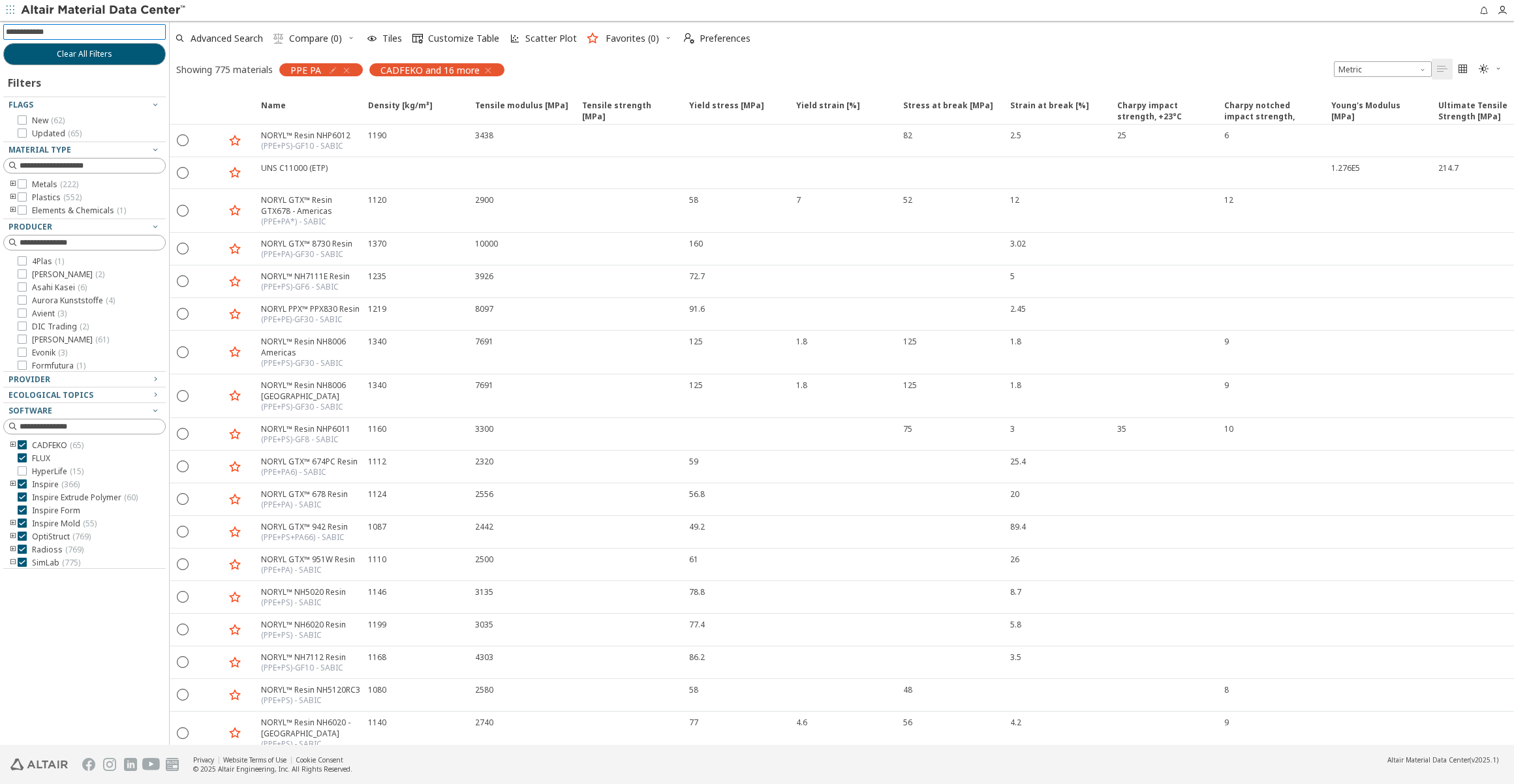
click at [346, 70] on icon "button" at bounding box center [347, 71] width 11 height 11
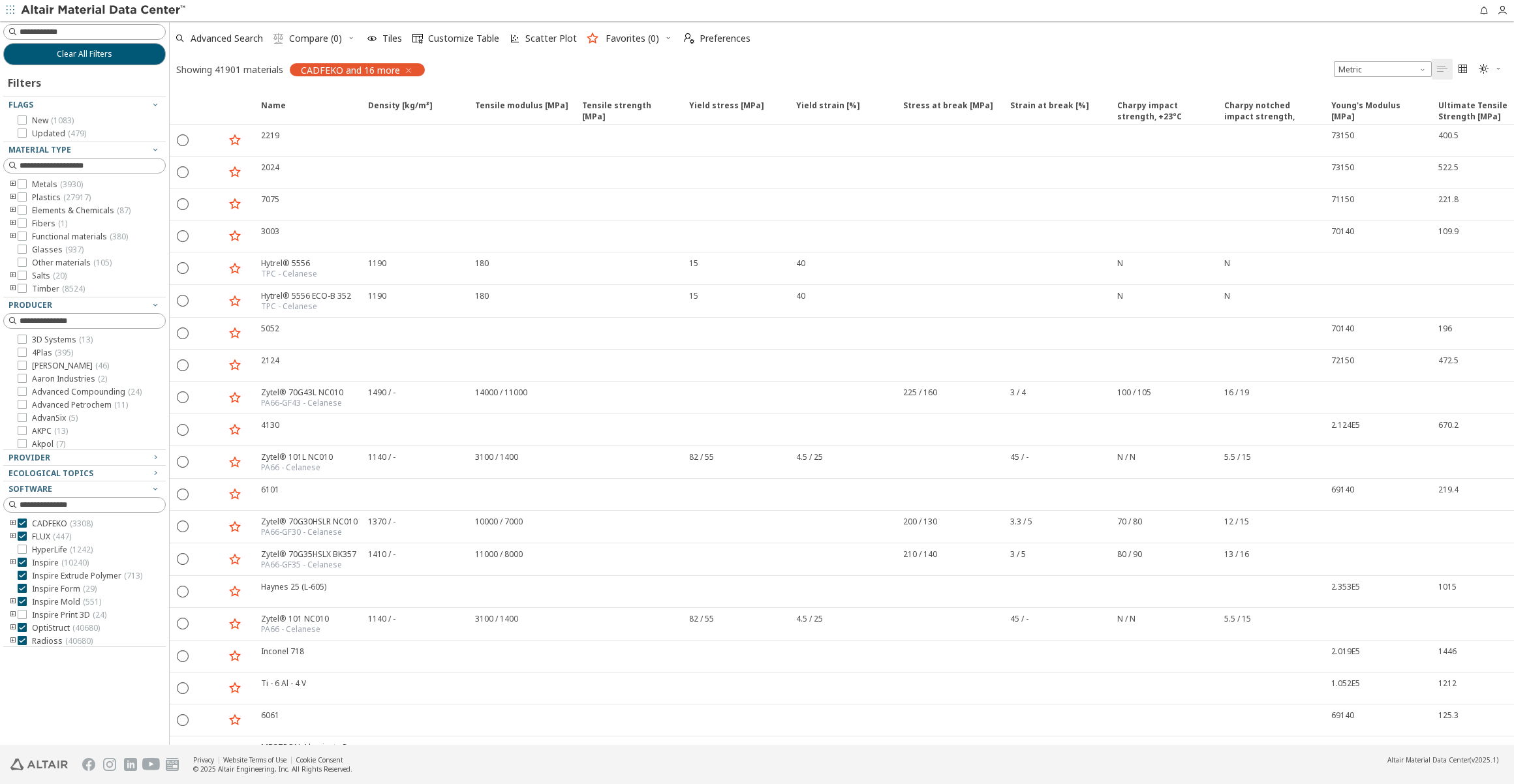
click at [113, 32] on input at bounding box center [92, 32] width 145 height 13
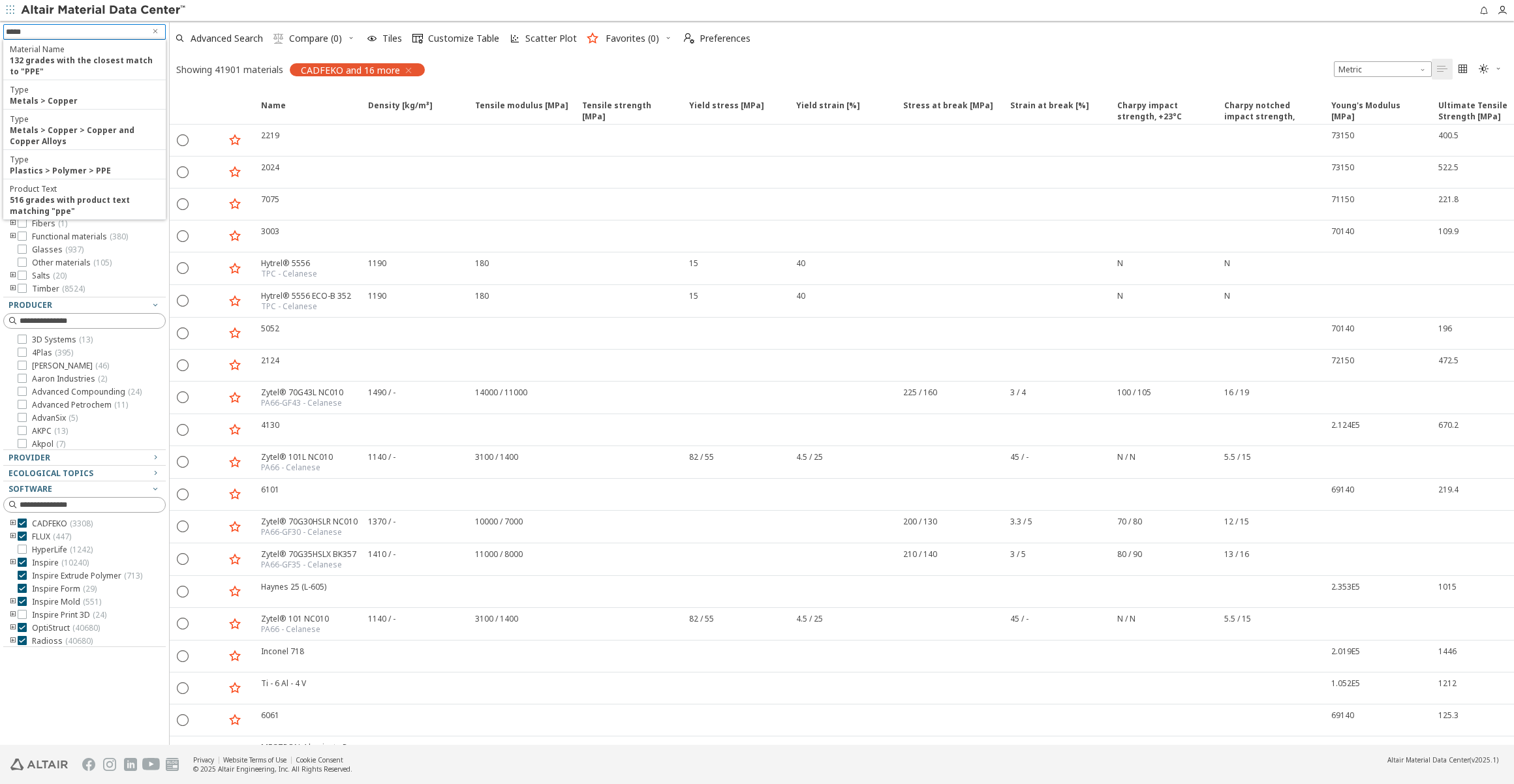
type input "******"
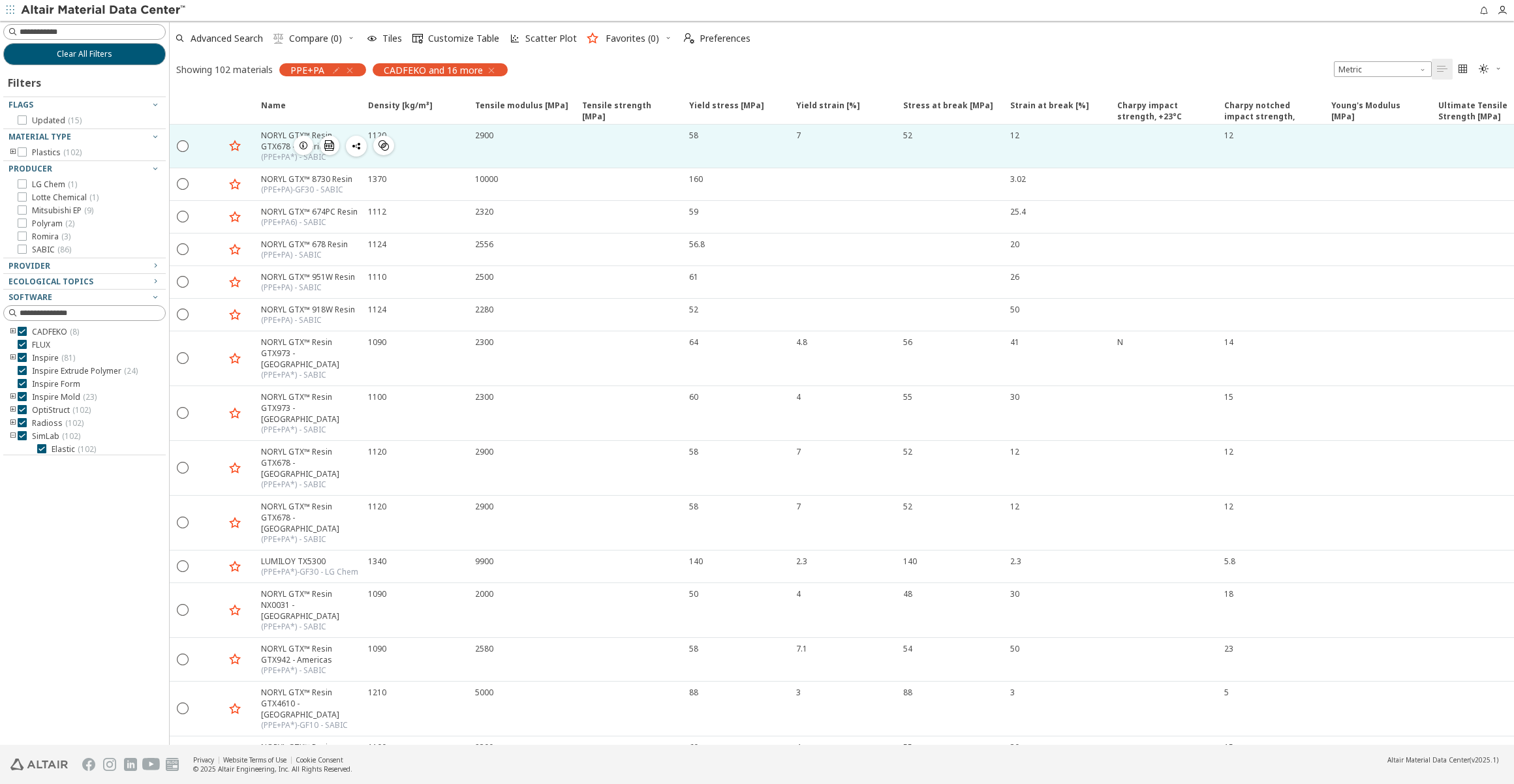
click at [277, 143] on div "NORYL GTX™ Resin GTX678 - Americas" at bounding box center [310, 140] width 99 height 22
click at [273, 147] on div "NORYL GTX™ Resin GTX678 - Americas" at bounding box center [310, 140] width 99 height 22
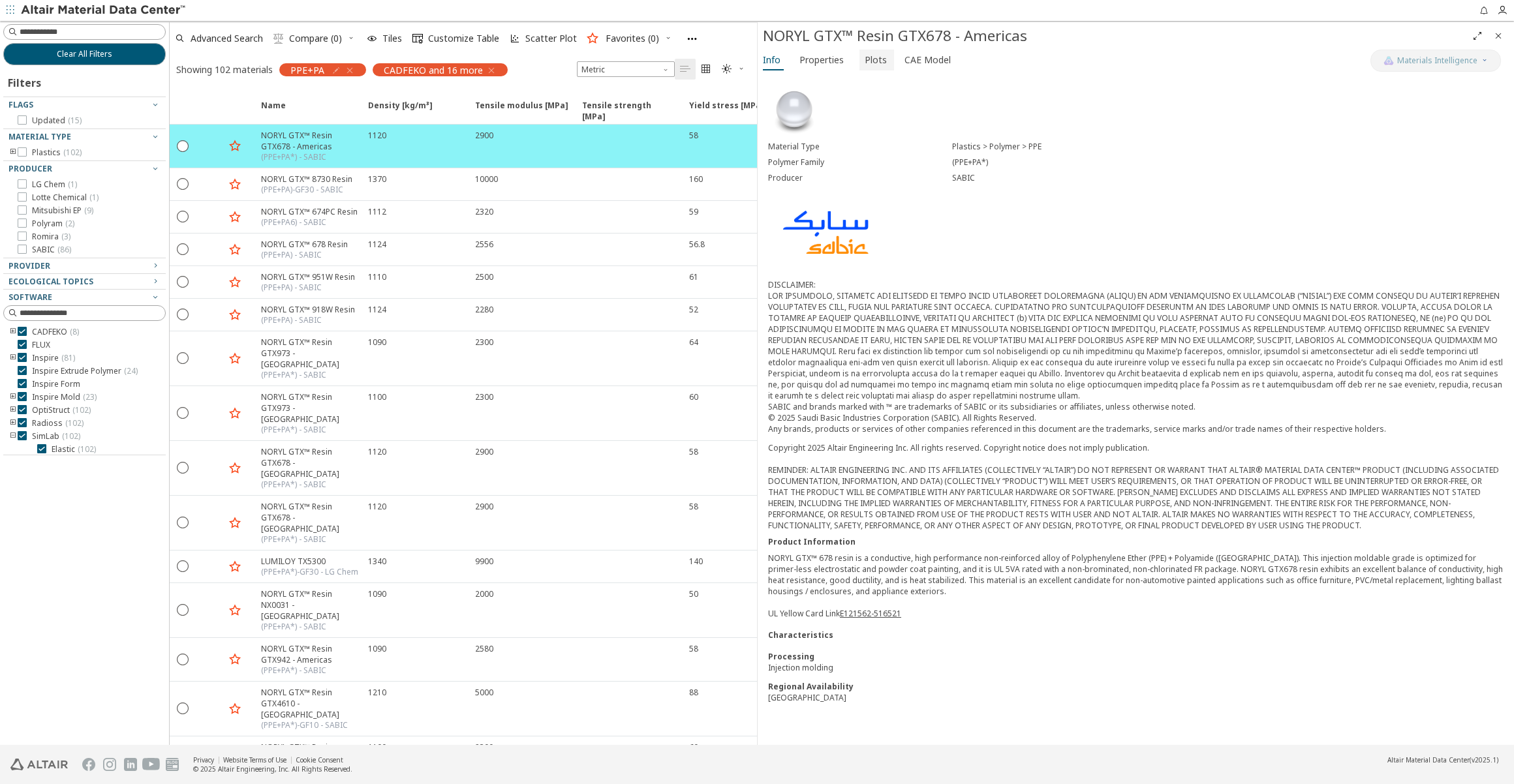
click at [874, 61] on span "Plots" at bounding box center [876, 60] width 22 height 21
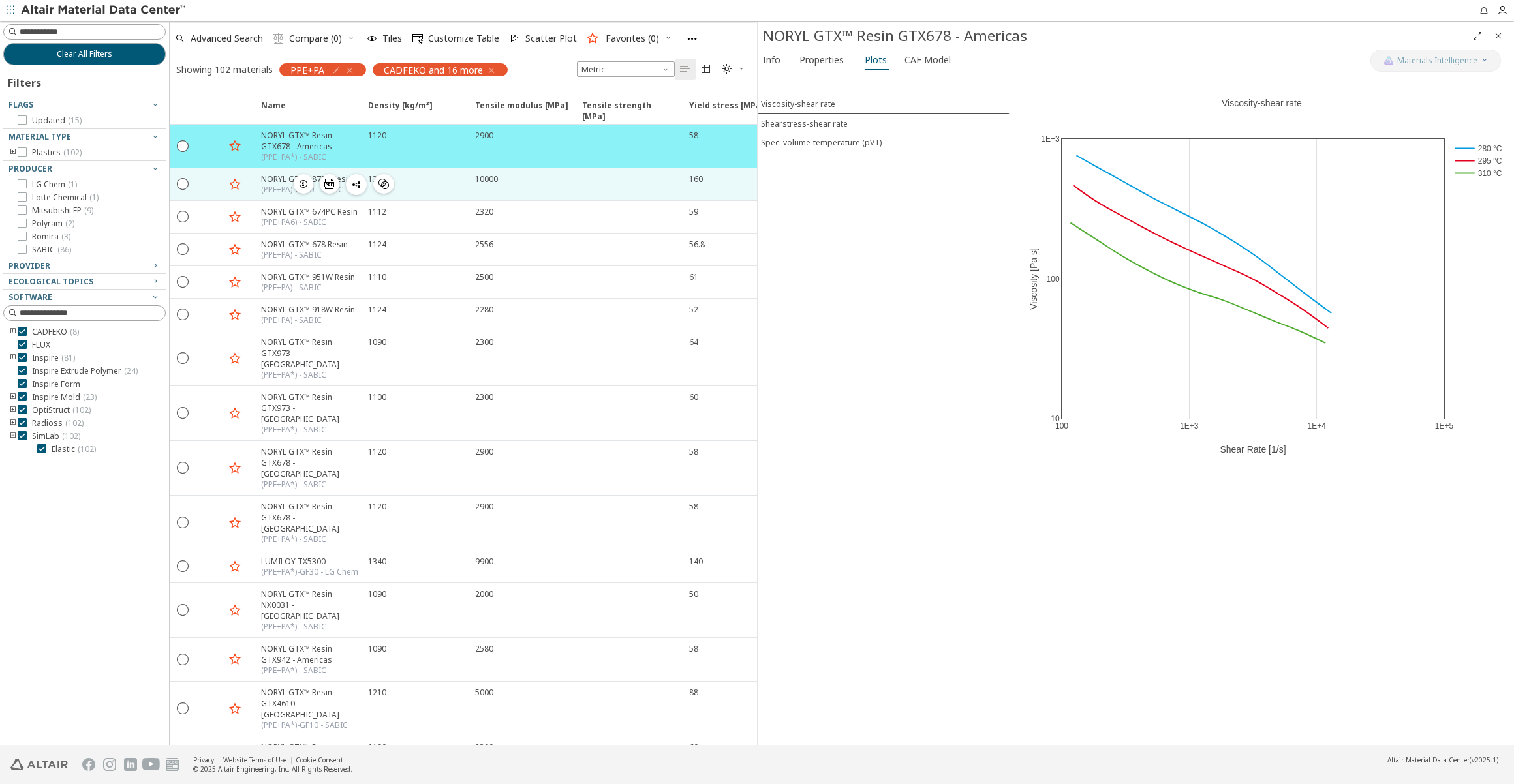
click at [279, 182] on div "NORYL GTX™ 8730 Resin" at bounding box center [307, 179] width 91 height 11
click at [275, 189] on div "(PPE+PA)-GF30 - SABIC" at bounding box center [307, 189] width 91 height 11
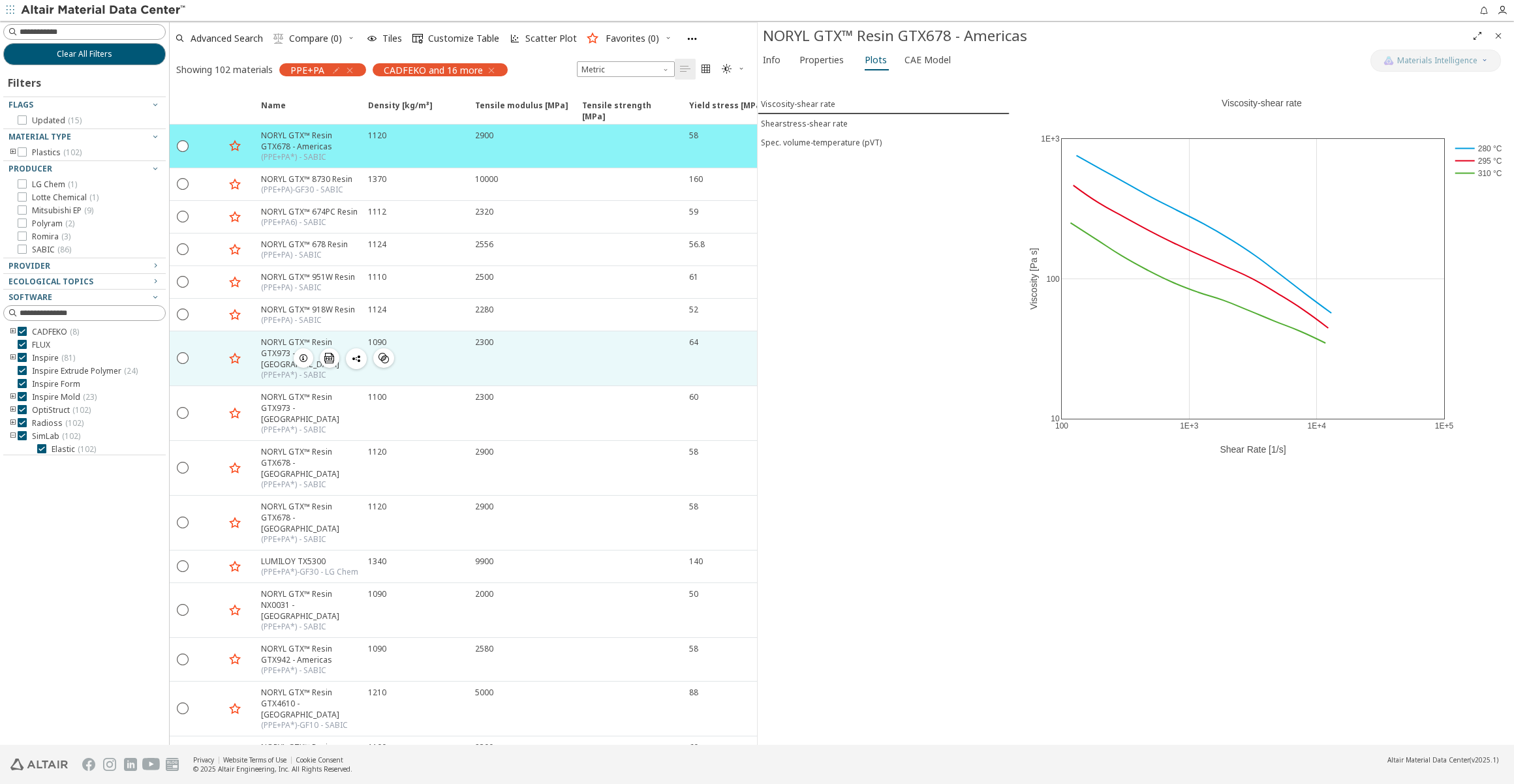
click at [257, 340] on div "NORYL GTX™ Resin GTX973 - Americas (PPE+PA*) - SABIC  " at bounding box center [307, 358] width 107 height 54
click at [273, 350] on div "NORYL GTX™ Resin GTX973 - Americas" at bounding box center [310, 353] width 99 height 33
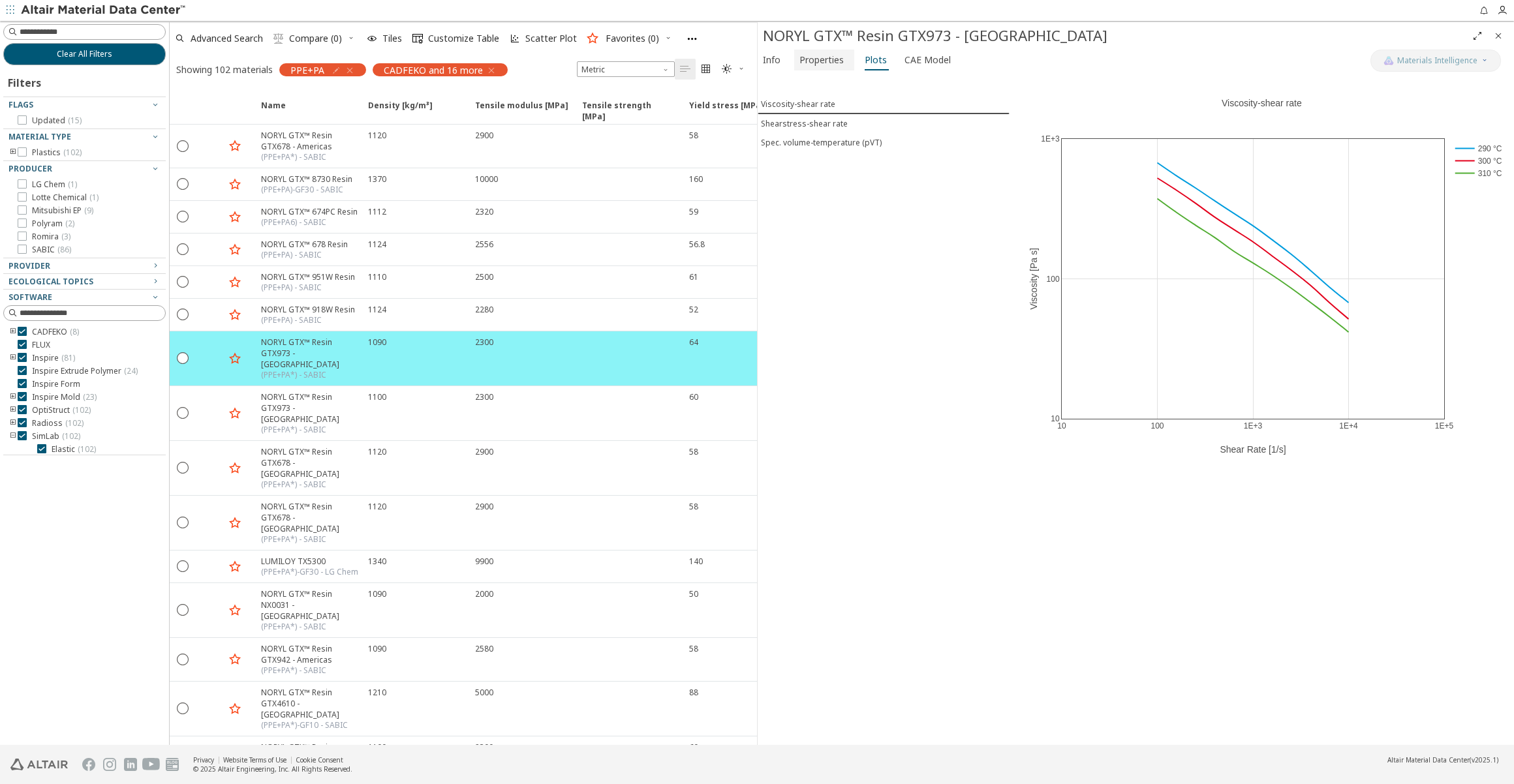
click at [842, 60] on span "Properties" at bounding box center [824, 60] width 50 height 21
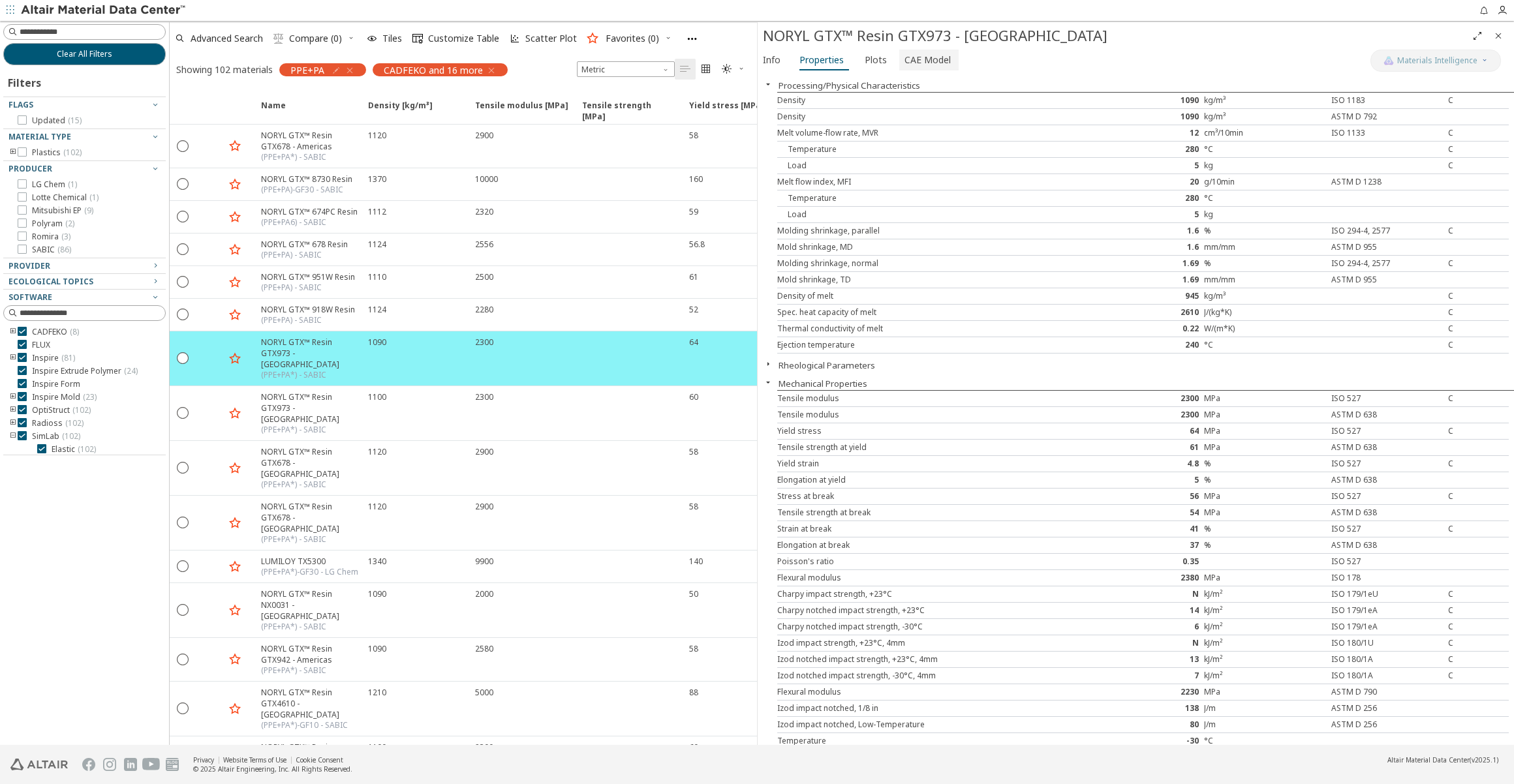
click at [914, 55] on span "CAE Model" at bounding box center [928, 60] width 47 height 21
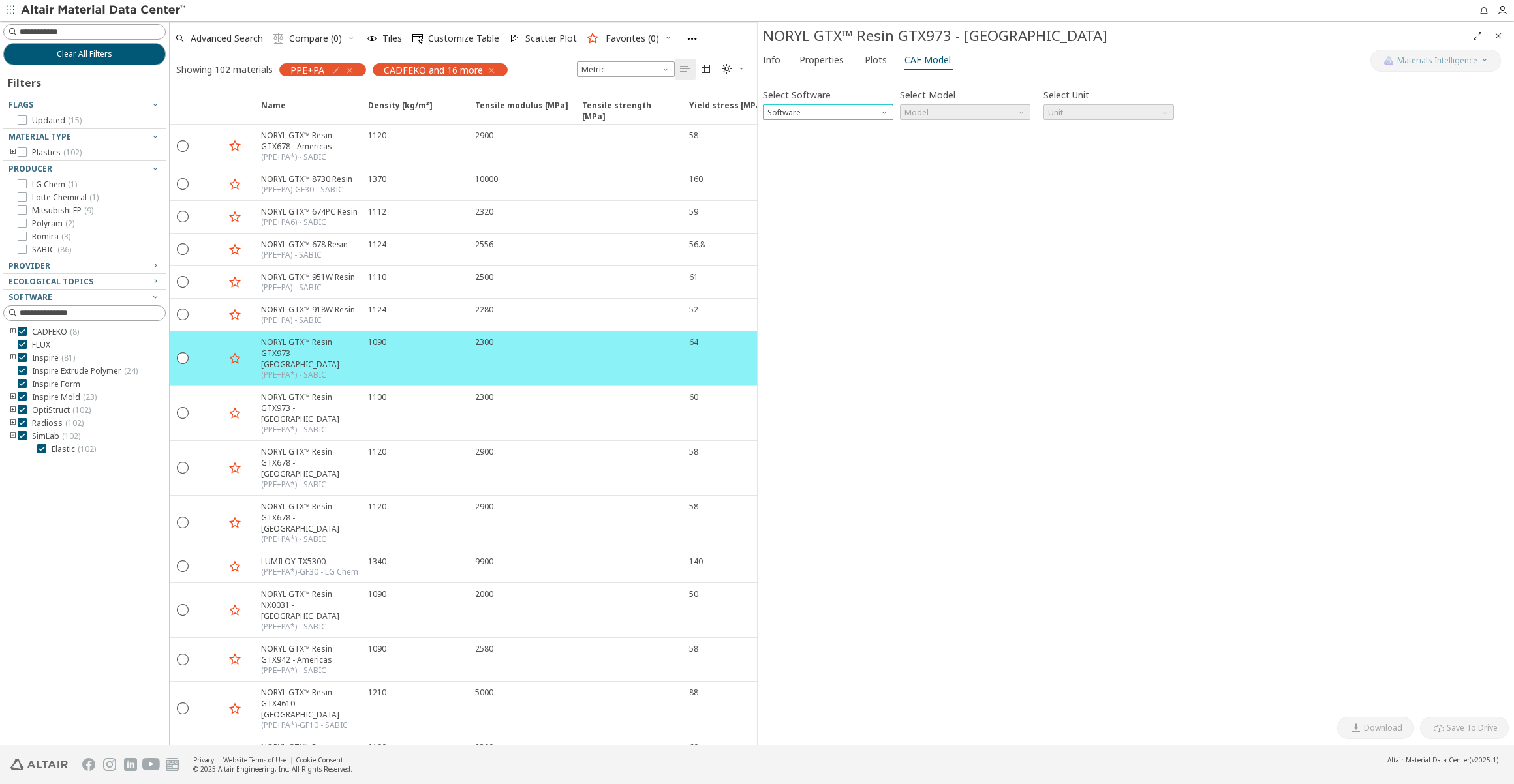
click at [887, 113] on span "Software" at bounding box center [885, 110] width 11 height 11
click at [817, 218] on span "SimSolid" at bounding box center [828, 222] width 120 height 9
click at [1010, 111] on span "Model" at bounding box center [965, 112] width 130 height 16
click at [976, 130] on span "SimSolid Card" at bounding box center [965, 128] width 120 height 9
click at [1406, 723] on button "Download" at bounding box center [1375, 728] width 76 height 22
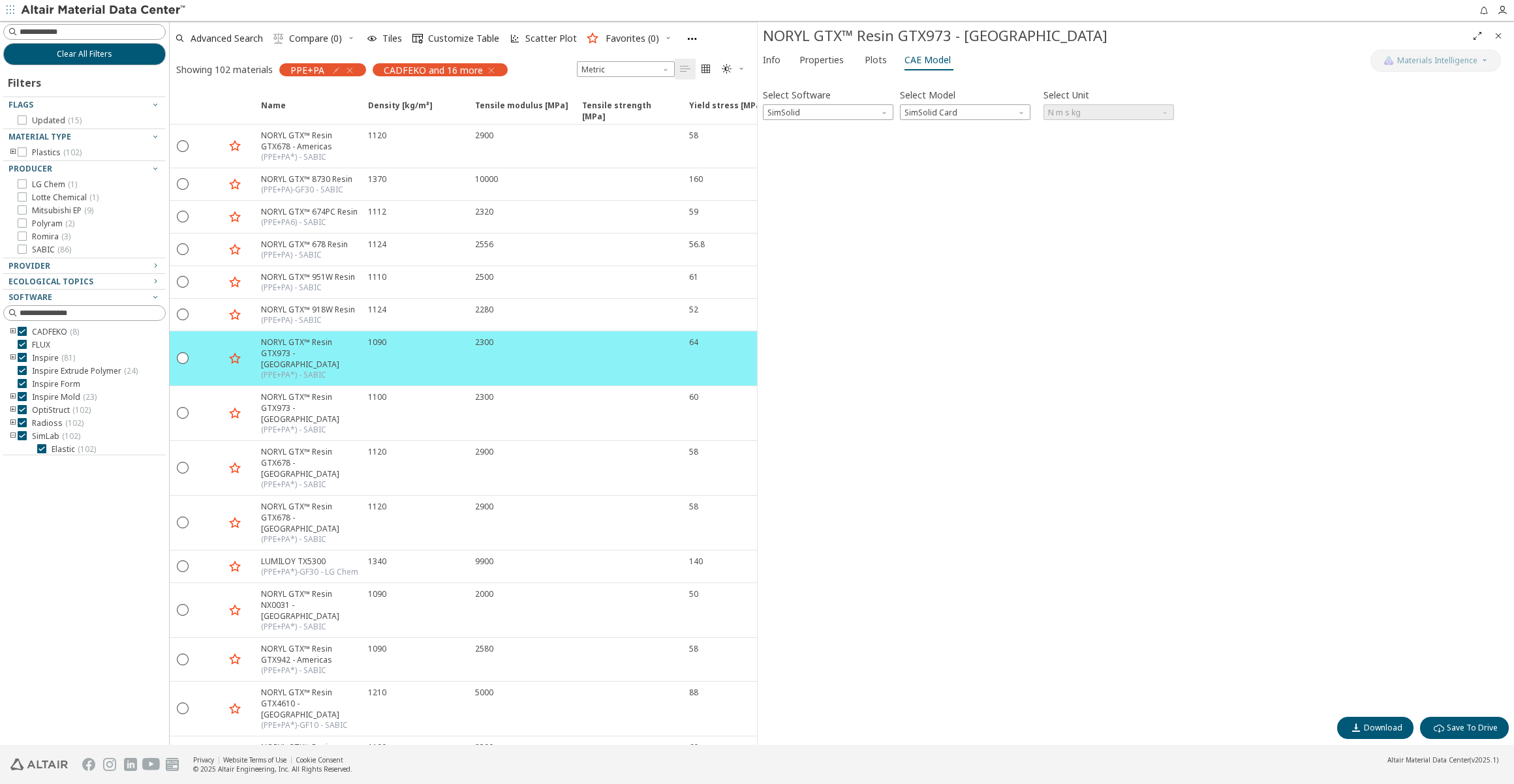
click at [1213, 161] on div "Select Software SimSolid Select Model SimSolid Card Select Unit N m s kg Invali…" at bounding box center [1136, 394] width 746 height 631
click at [826, 58] on span "Properties" at bounding box center [821, 60] width 44 height 21
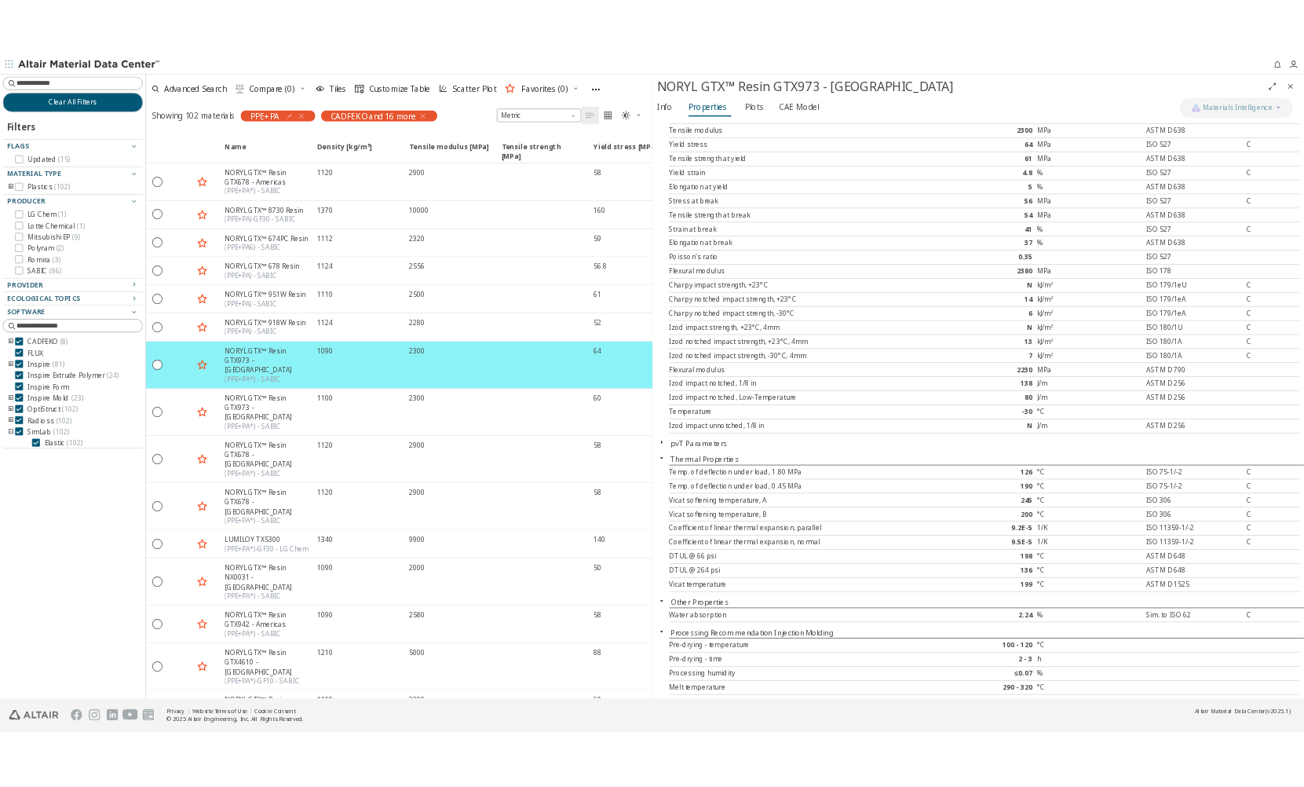
scroll to position [361, 0]
